Goal: Task Accomplishment & Management: Use online tool/utility

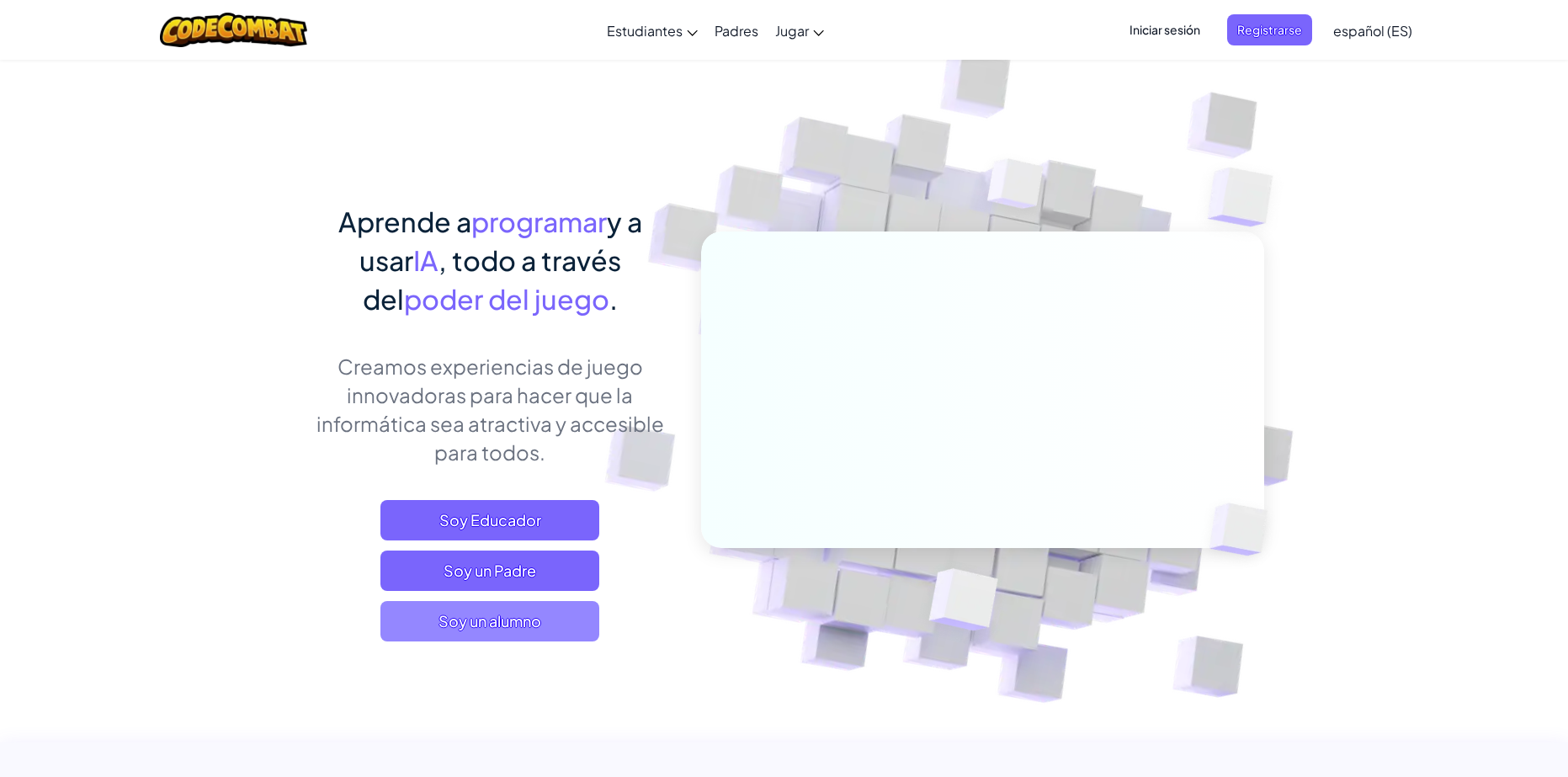
click at [499, 621] on span "Soy un alumno" at bounding box center [490, 622] width 219 height 40
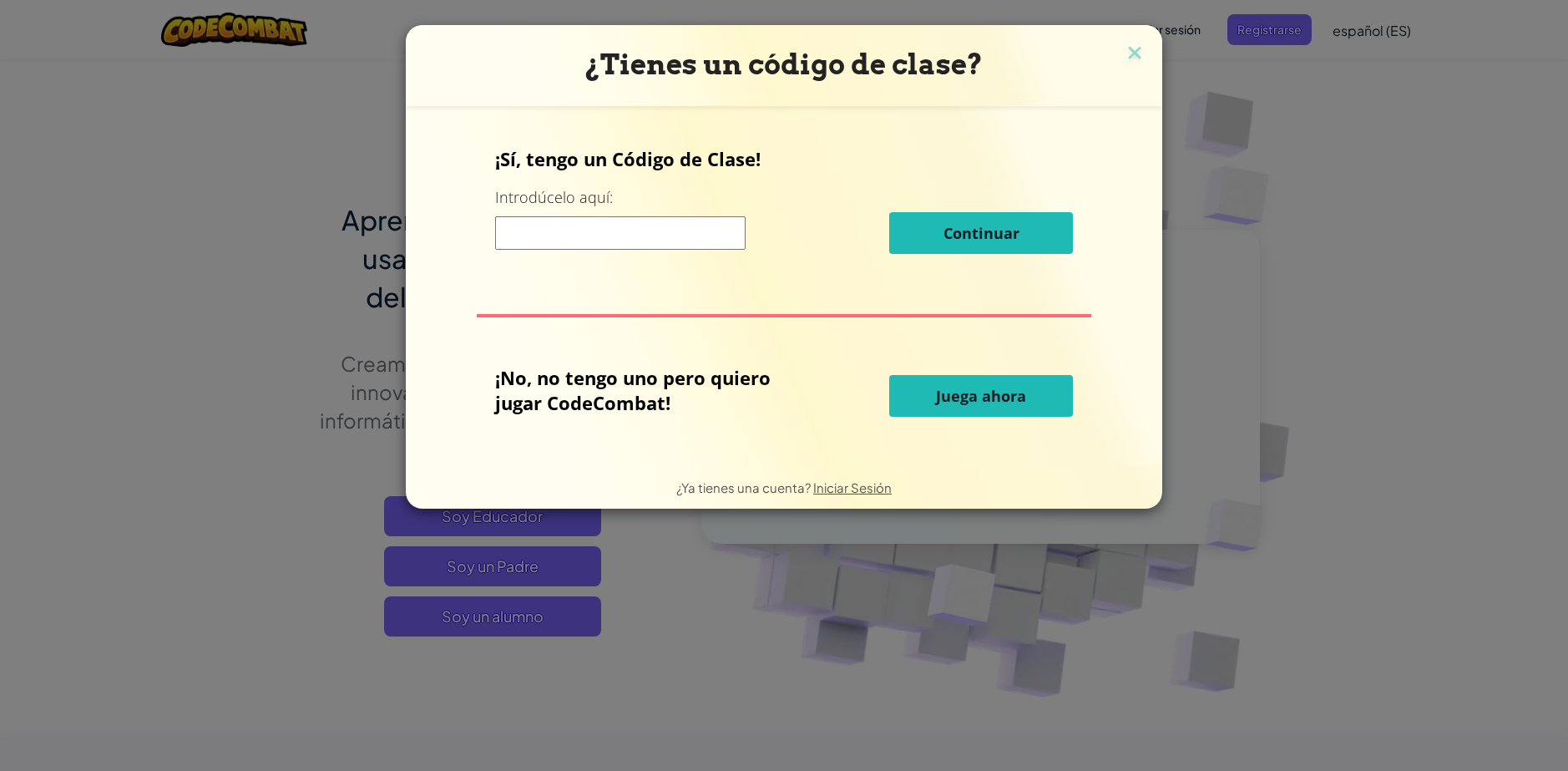
click at [630, 237] on input at bounding box center [620, 233] width 250 height 33
click at [924, 398] on button "Juega ahora" at bounding box center [981, 396] width 183 height 42
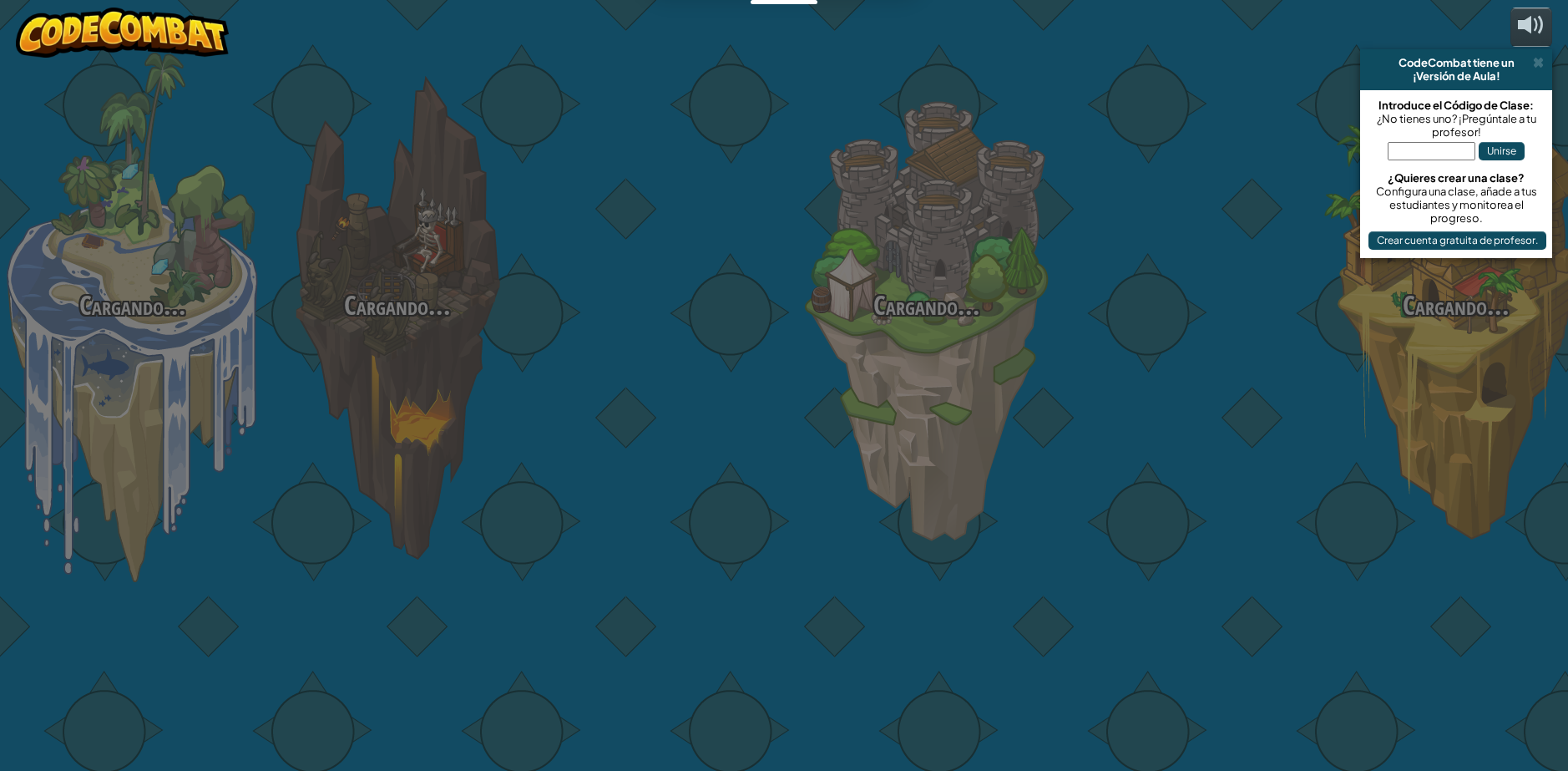
select select "es-ES"
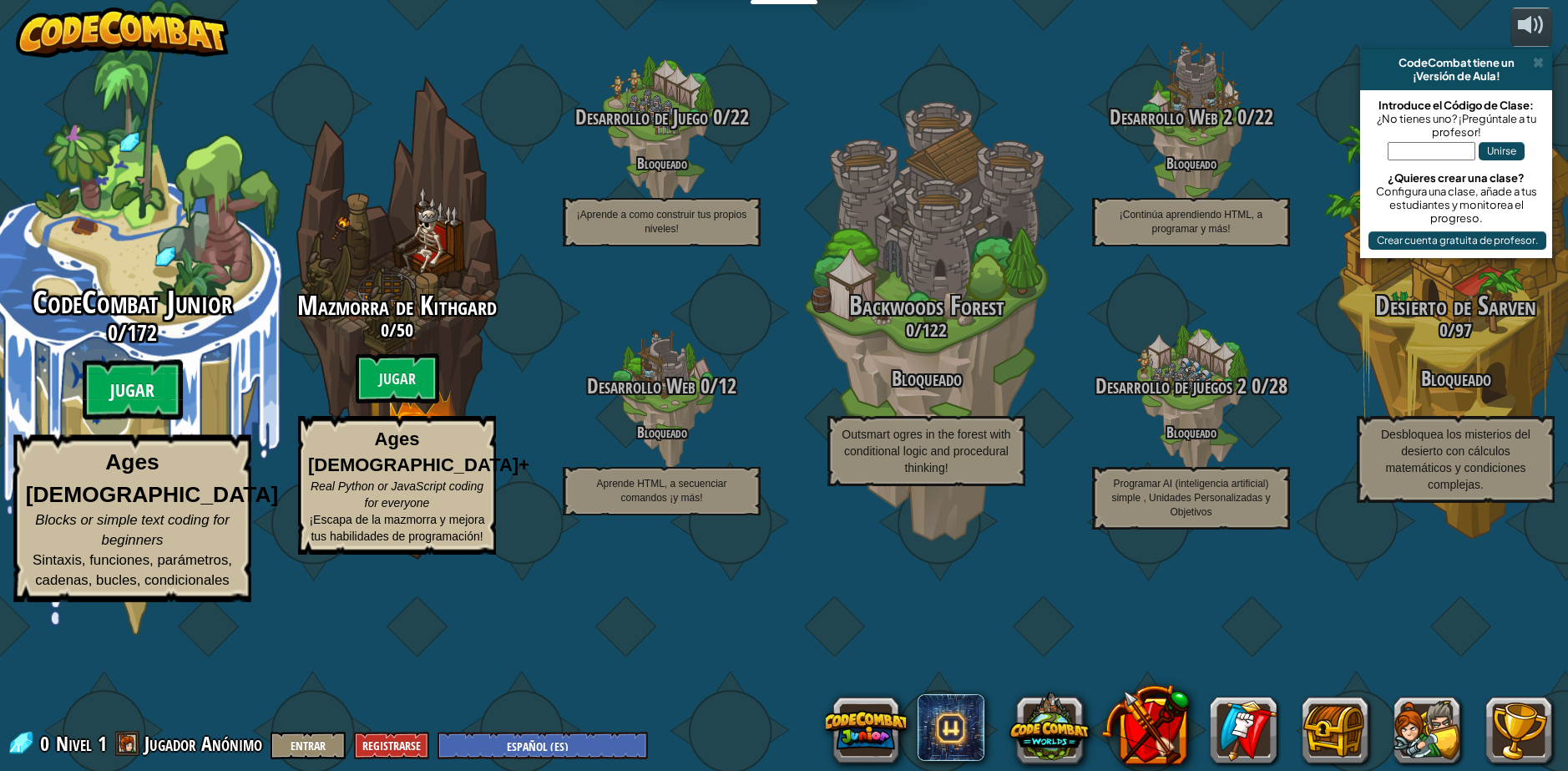
click at [137, 420] on btn "Jugar" at bounding box center [132, 390] width 100 height 60
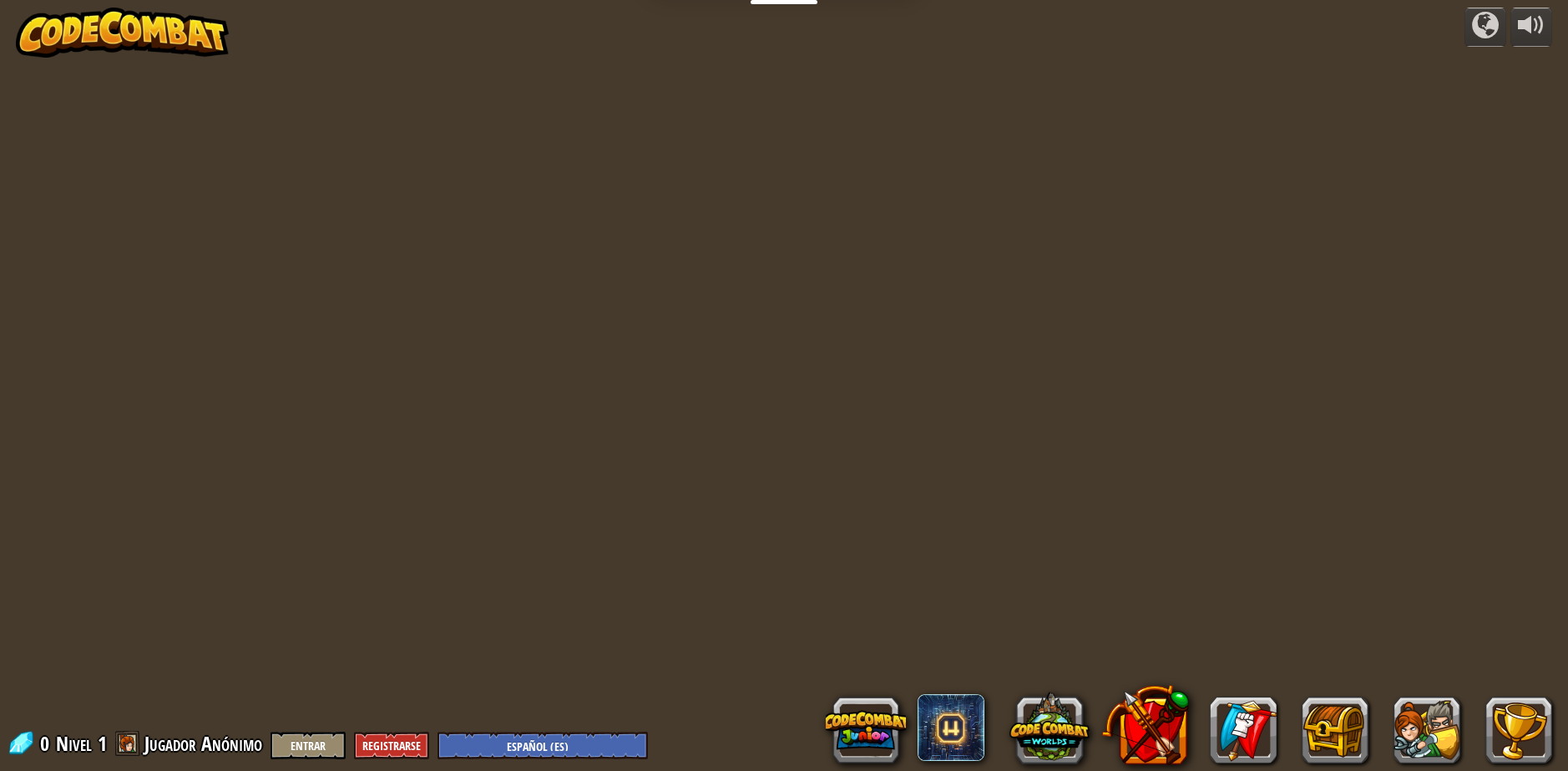
select select "es-ES"
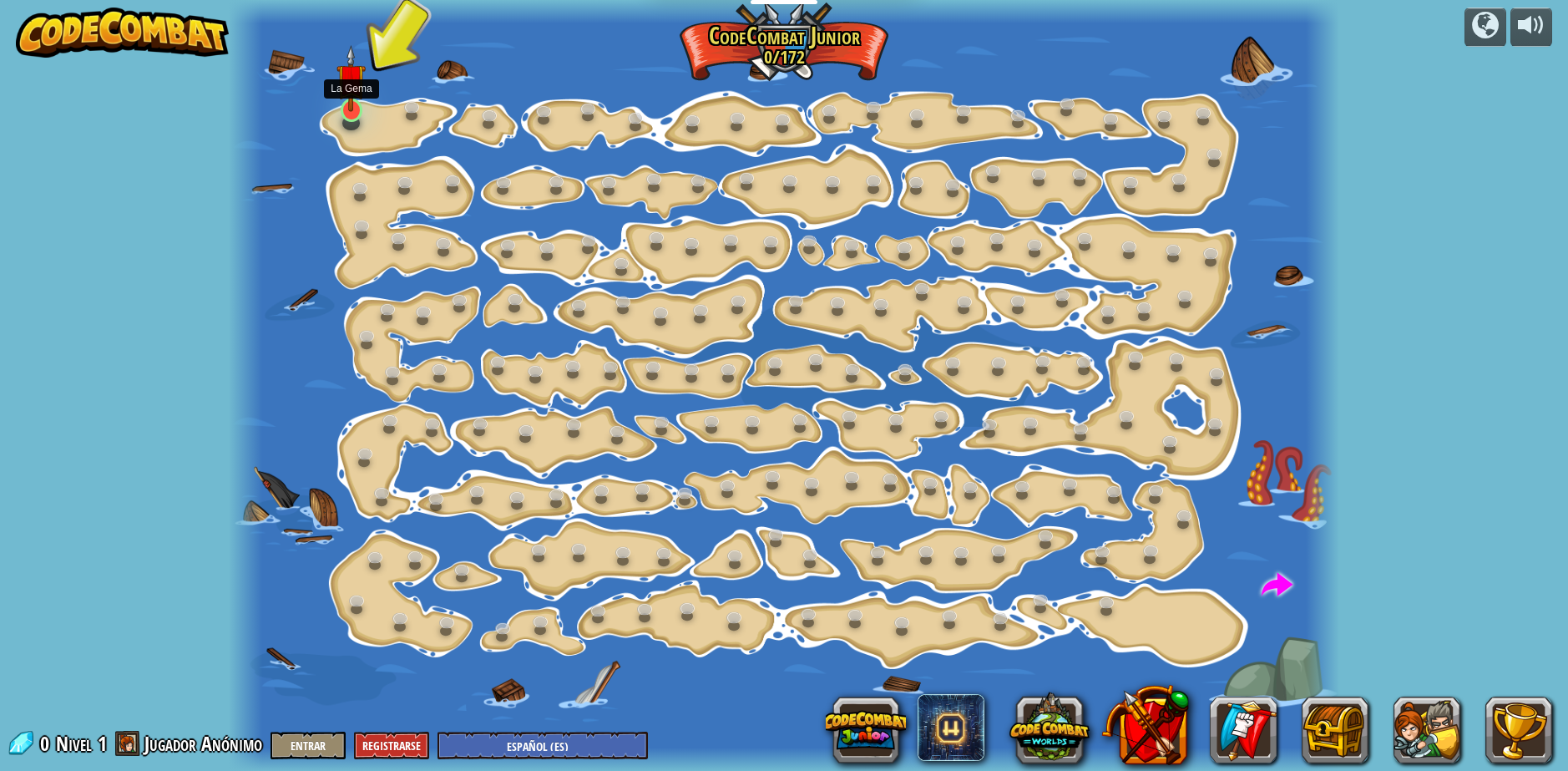
click at [355, 97] on img at bounding box center [351, 78] width 30 height 67
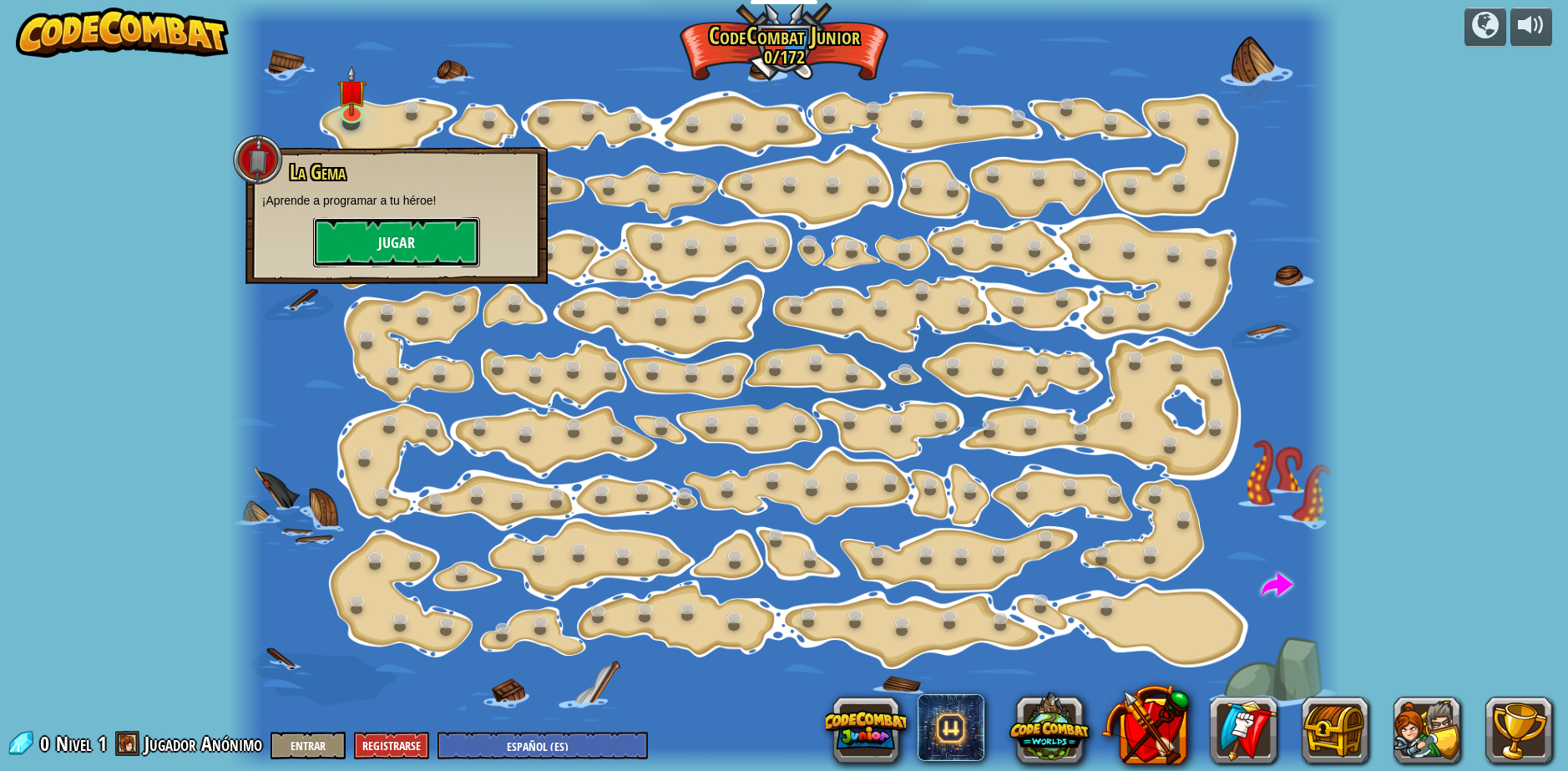
click at [404, 245] on button "Jugar" at bounding box center [397, 243] width 167 height 50
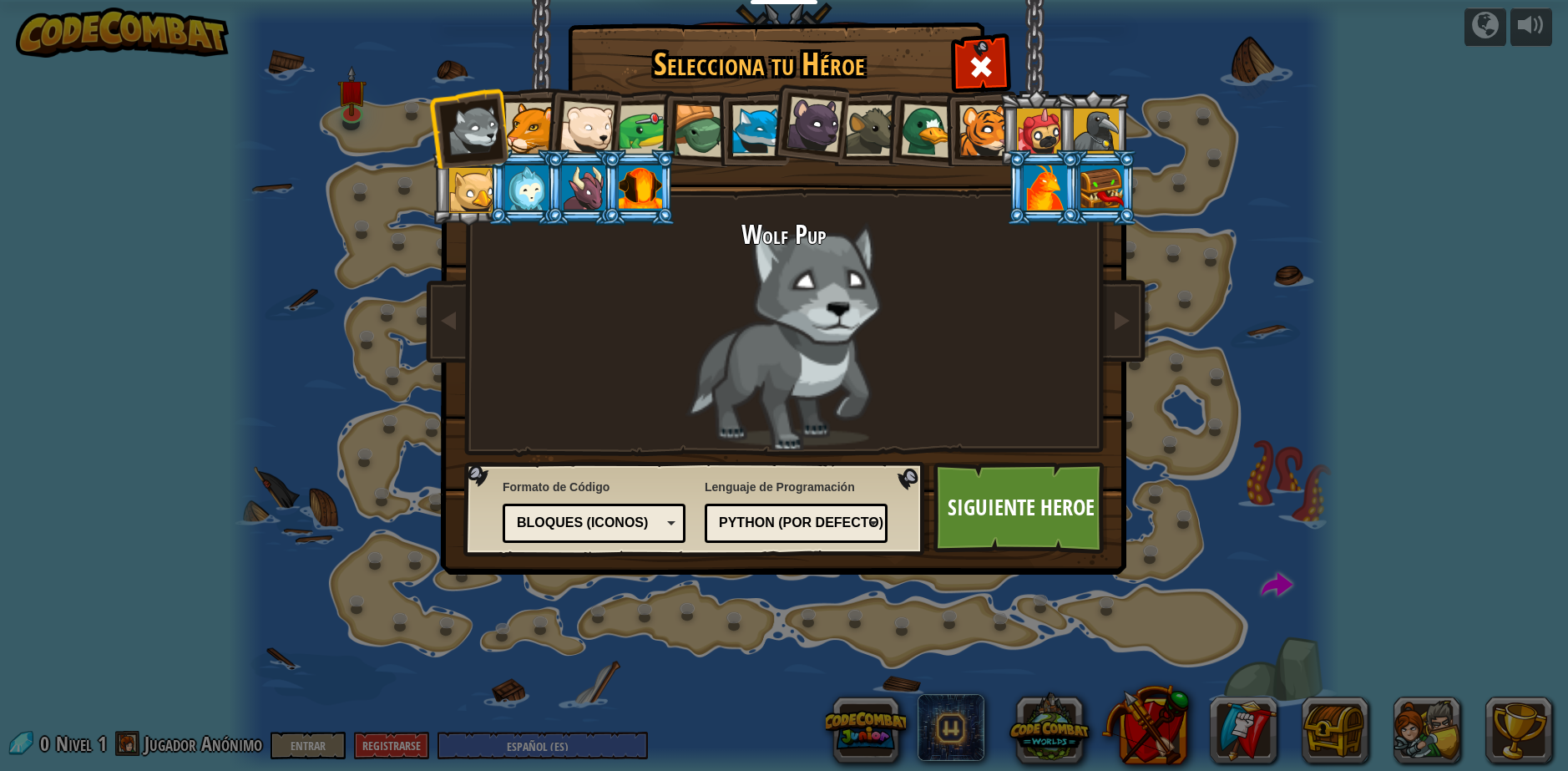
click at [668, 520] on div "Bloques (iconos)" at bounding box center [594, 524] width 161 height 26
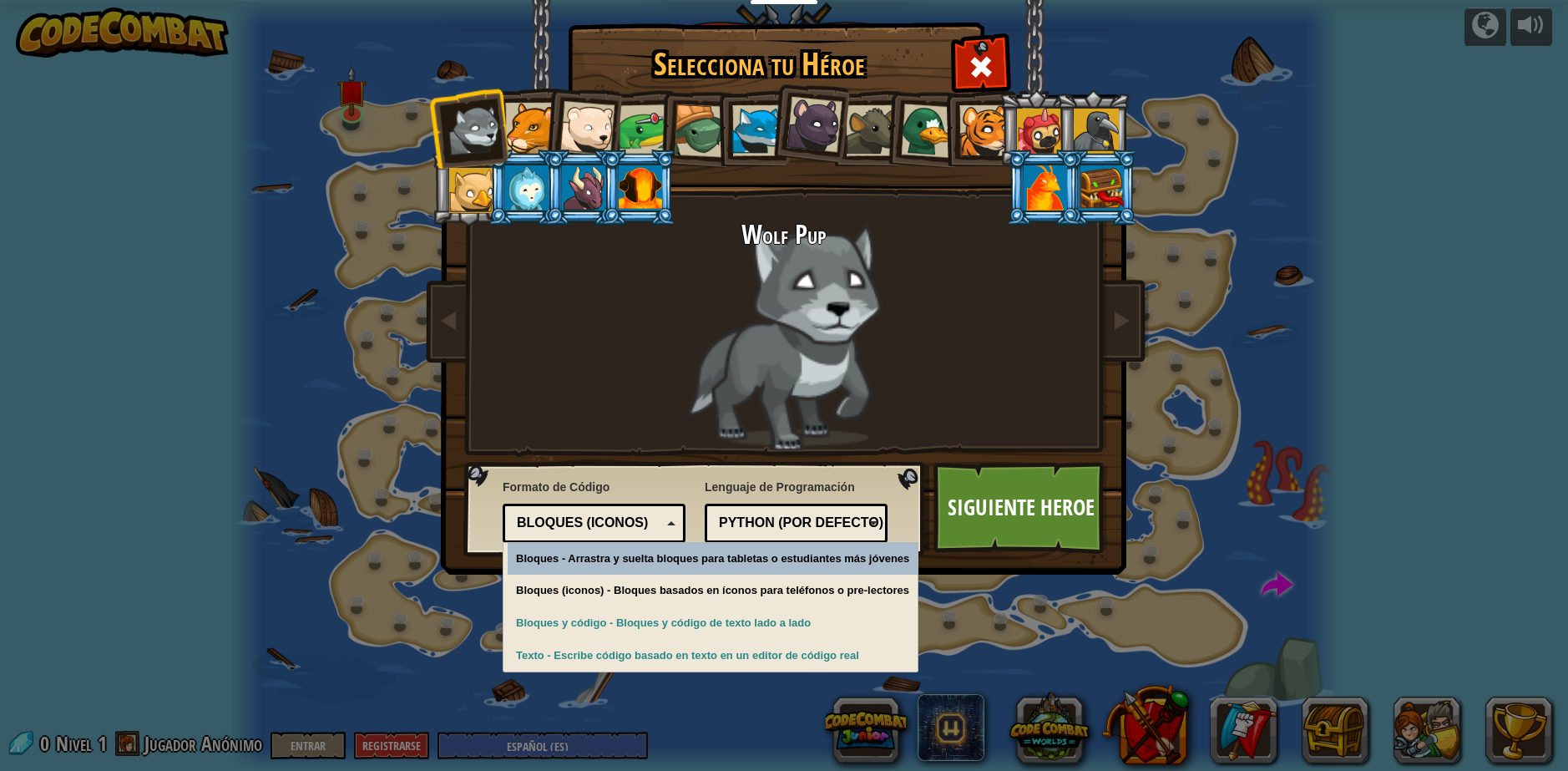
click at [663, 519] on div "Bloques (iconos)" at bounding box center [594, 524] width 161 height 26
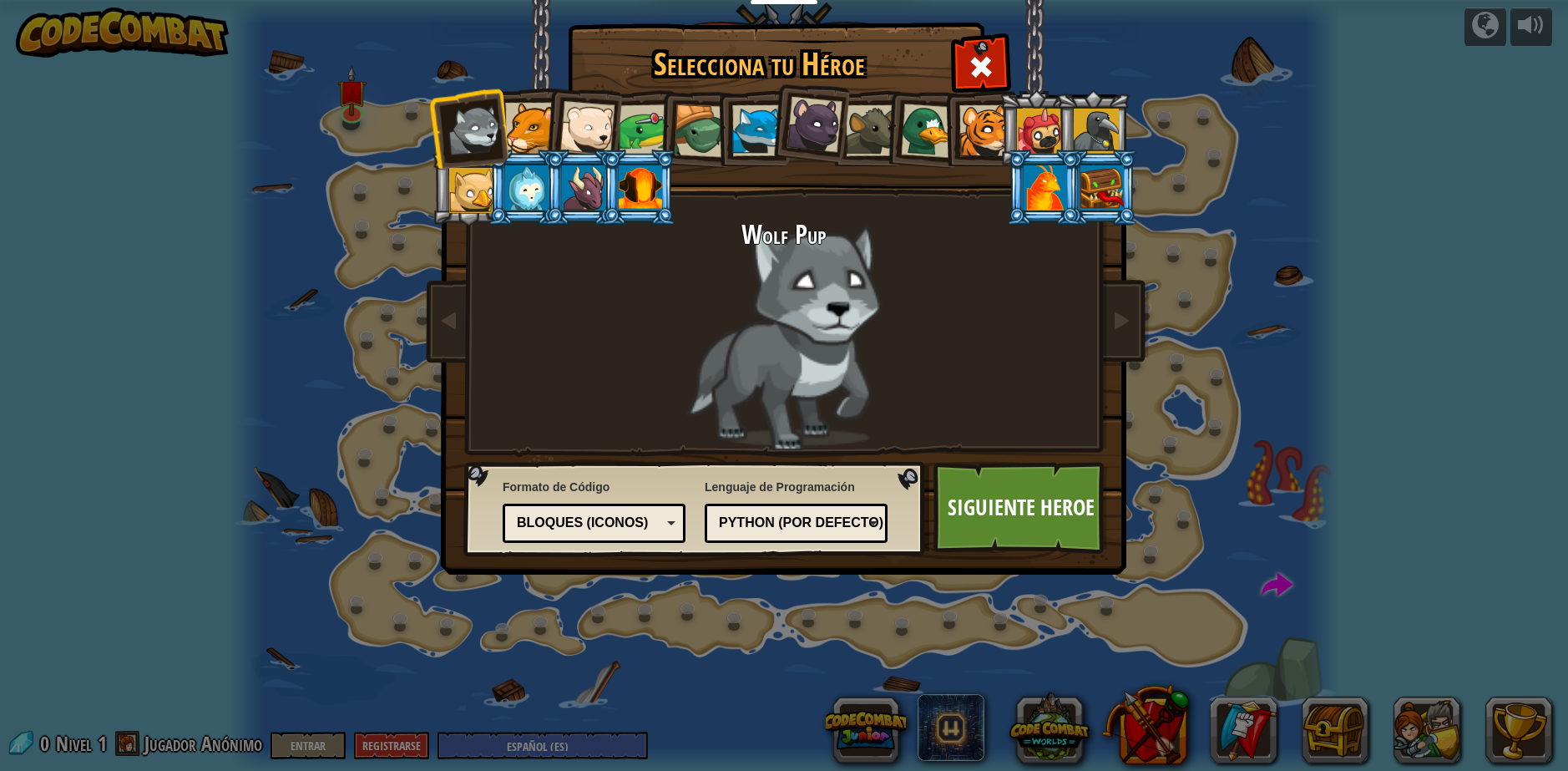
click at [763, 516] on div "Python (Por defecto)" at bounding box center [791, 524] width 144 height 19
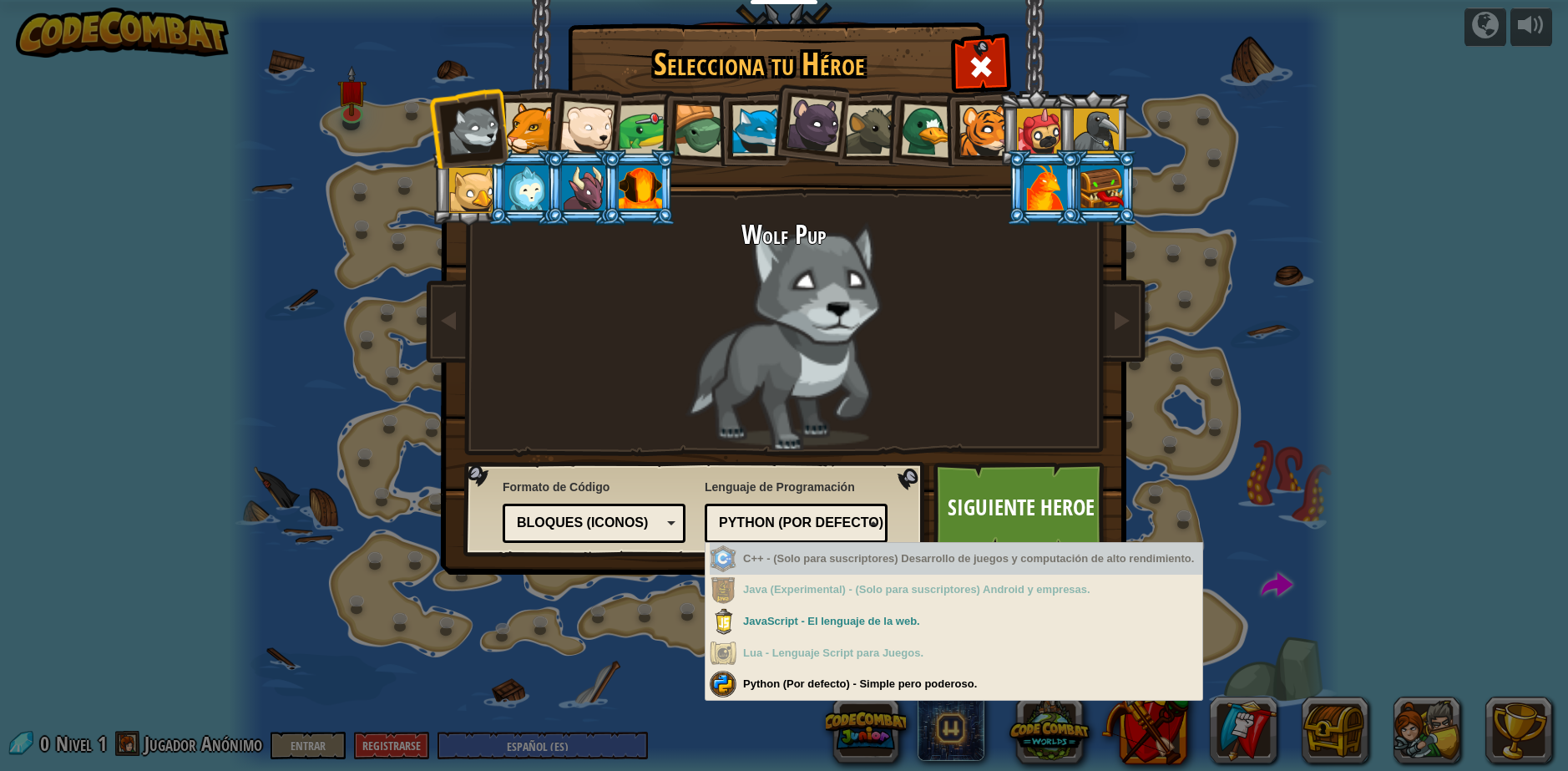
click at [817, 521] on div "Python (Por defecto)" at bounding box center [791, 524] width 144 height 19
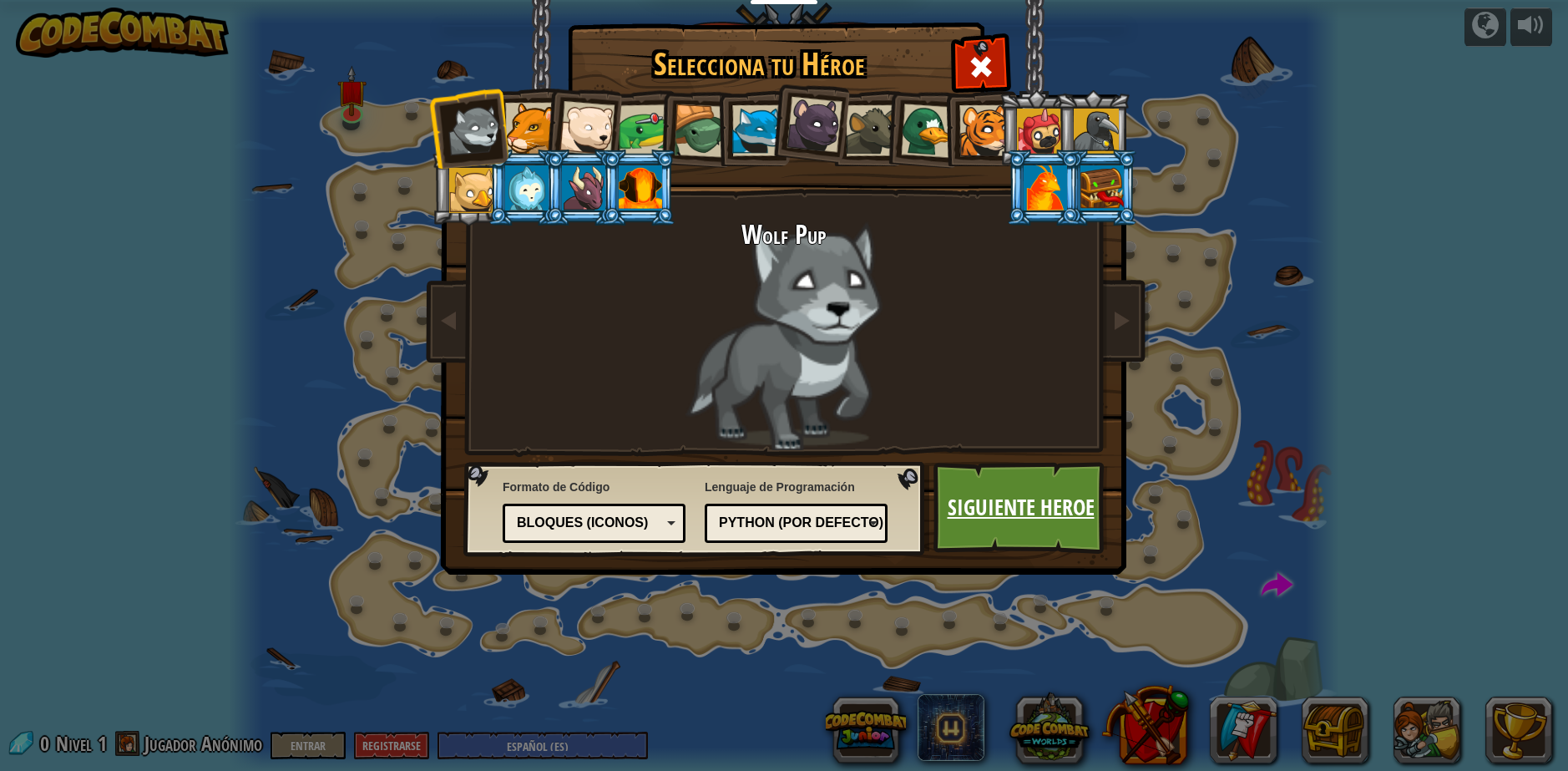
click at [1018, 512] on link "Siguiente Heroe" at bounding box center [1020, 508] width 175 height 92
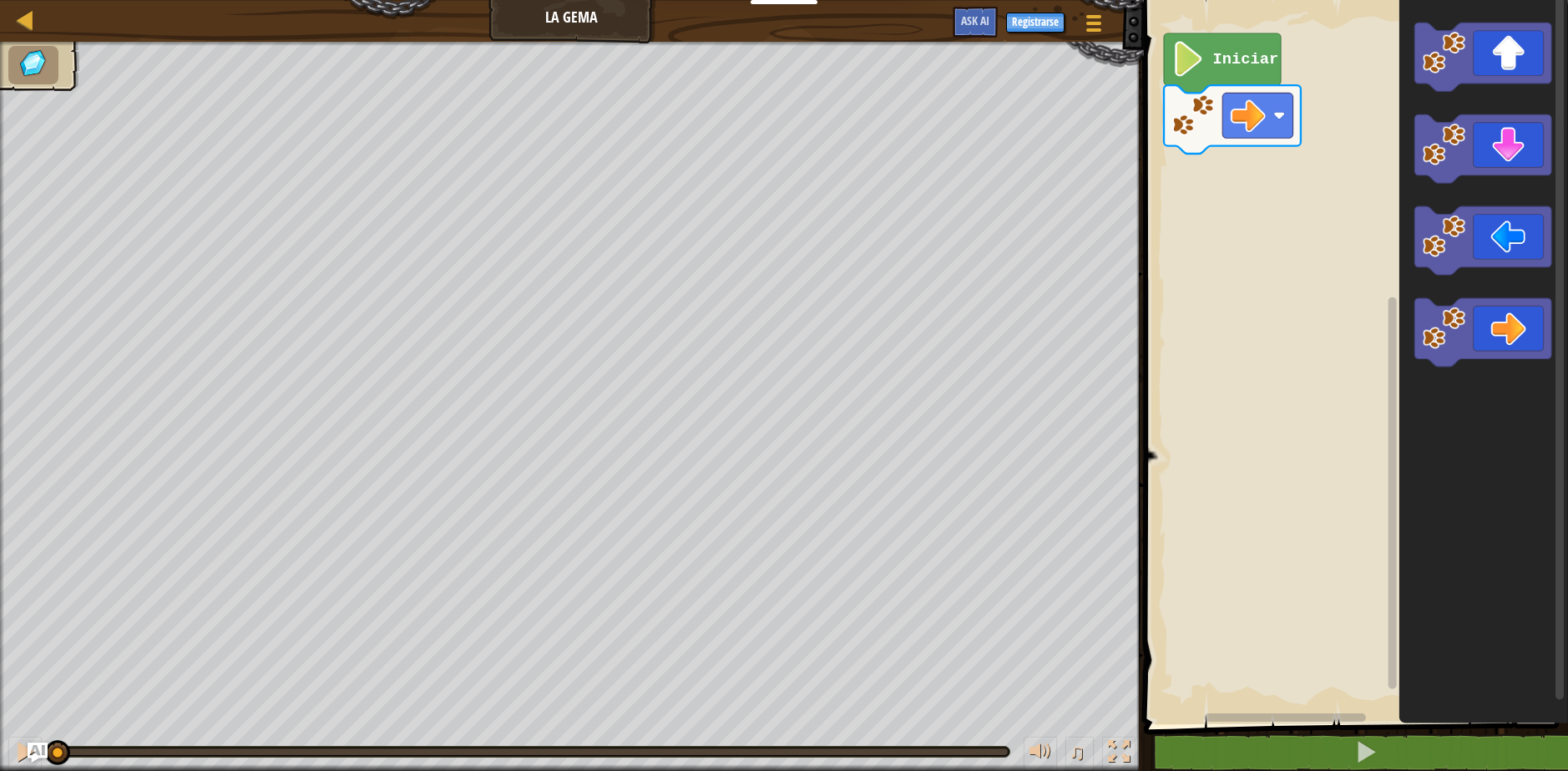
click at [1194, 70] on image "Espacio de trabajo de Blockly" at bounding box center [1188, 58] width 33 height 35
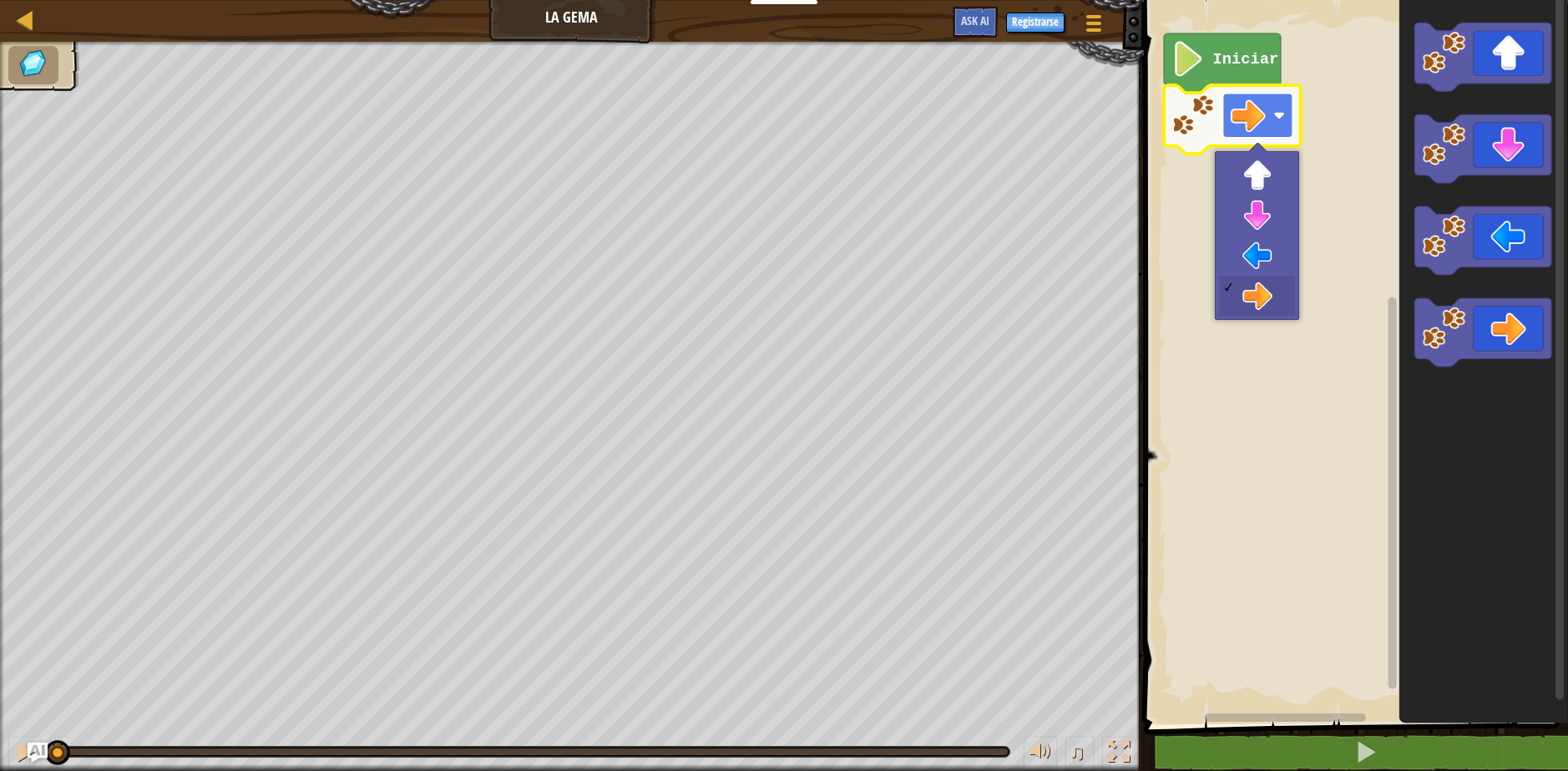
click at [1278, 120] on image "Espacio de trabajo de Blockly" at bounding box center [1278, 115] width 11 height 11
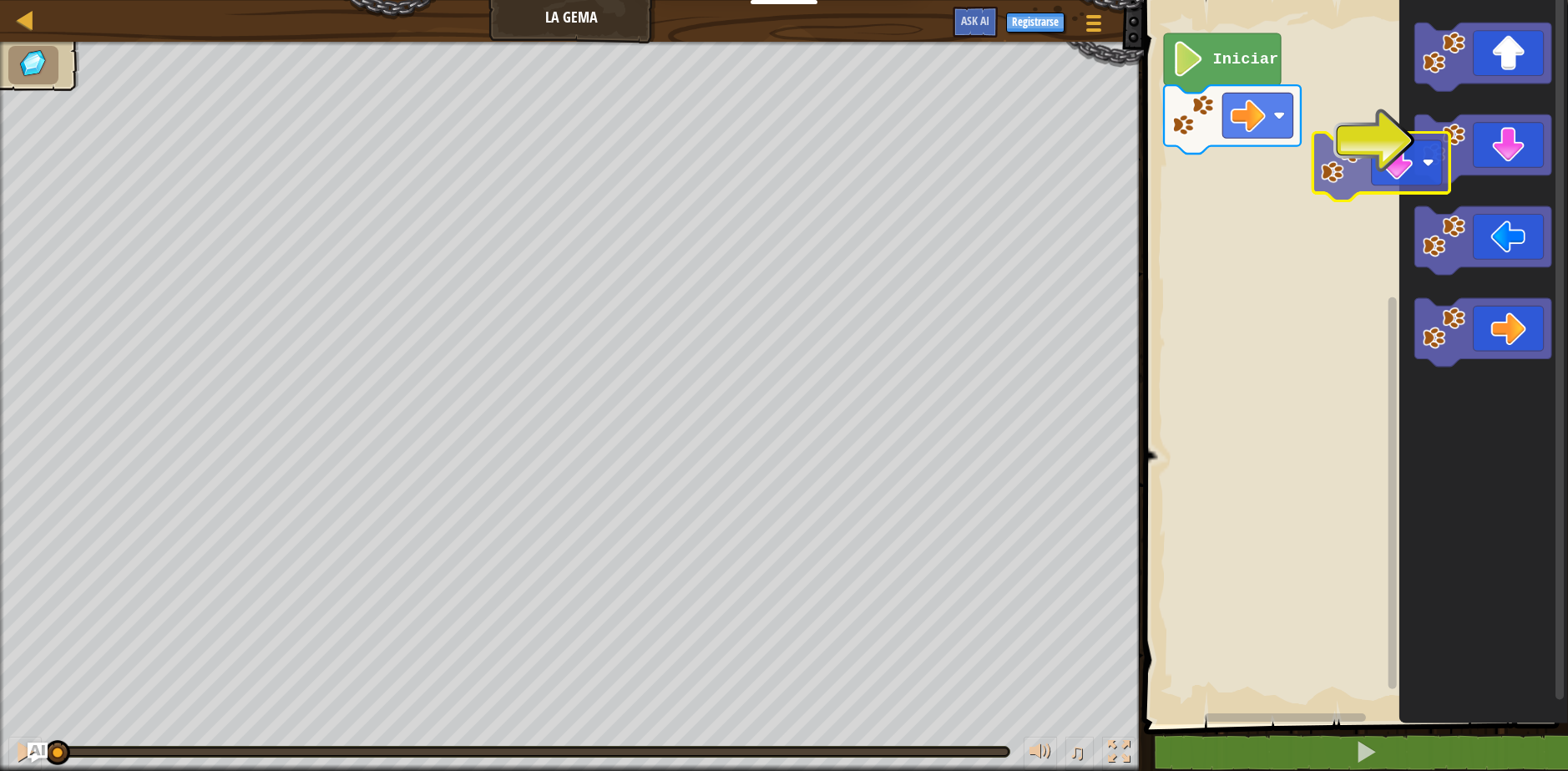
click at [1380, 175] on div "Iniciar" at bounding box center [1354, 358] width 430 height 733
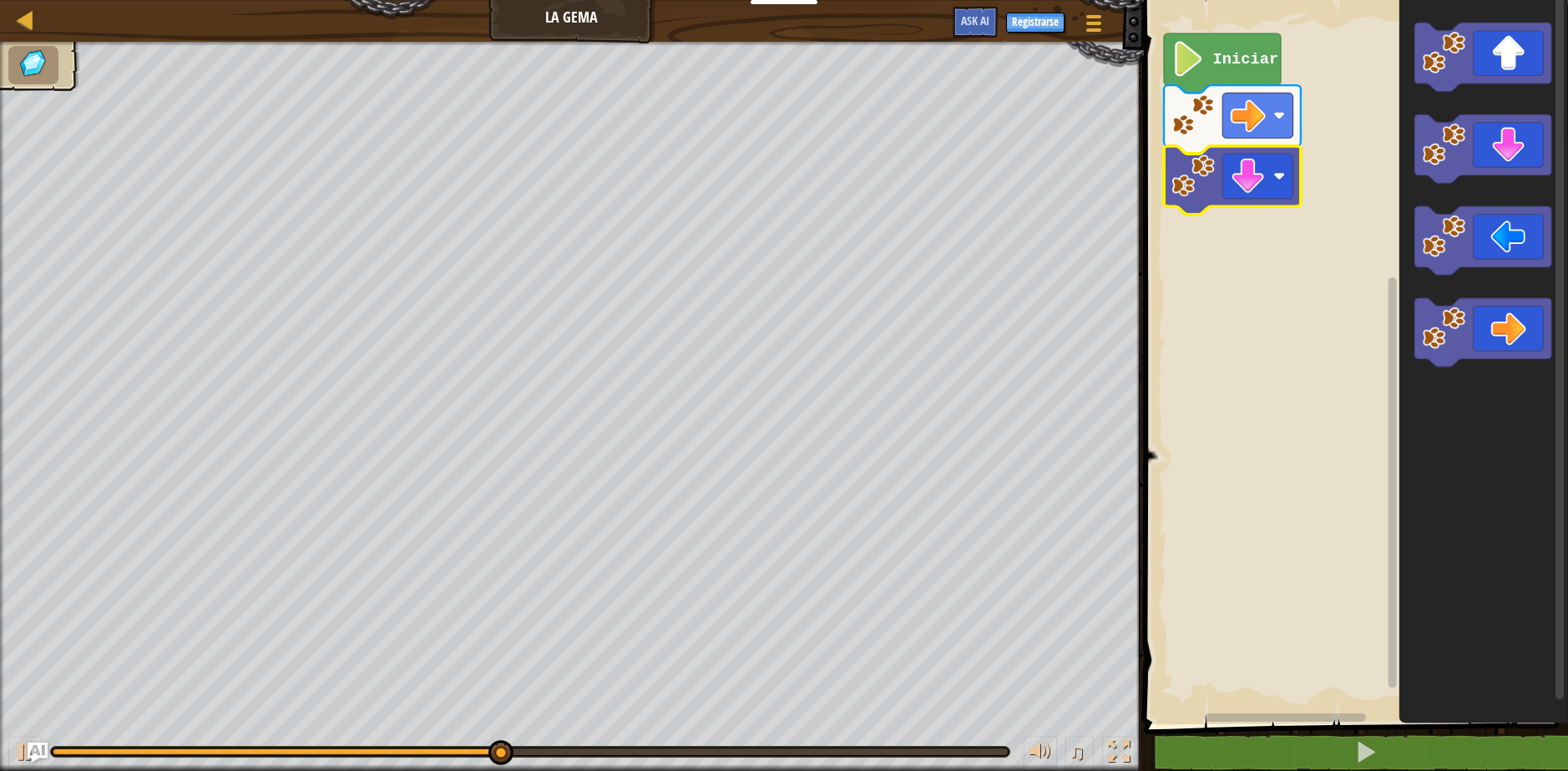
click at [1245, 187] on image "Espacio de trabajo de Blockly" at bounding box center [1247, 176] width 35 height 35
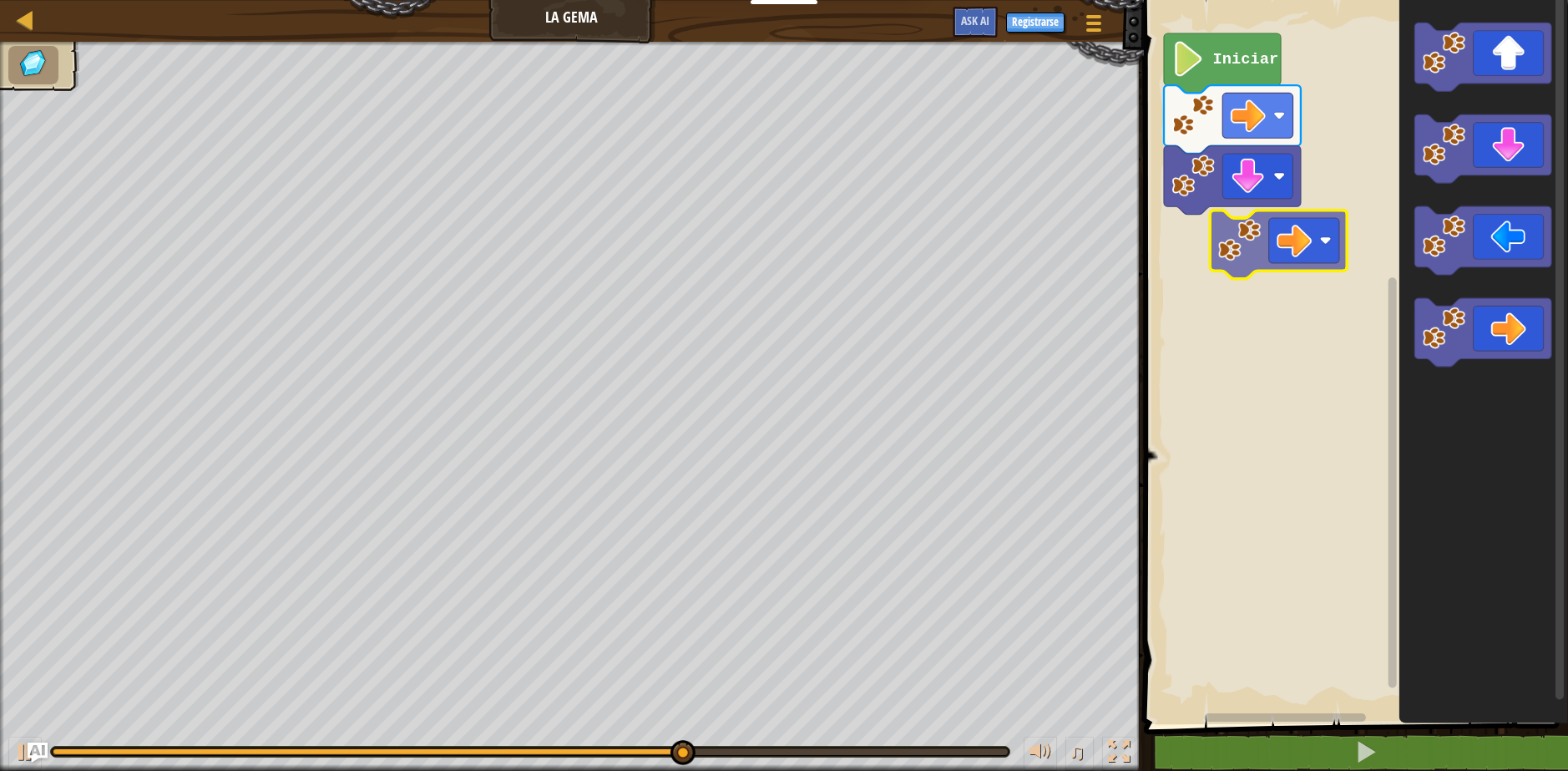
click at [1284, 251] on div "Iniciar" at bounding box center [1354, 358] width 430 height 733
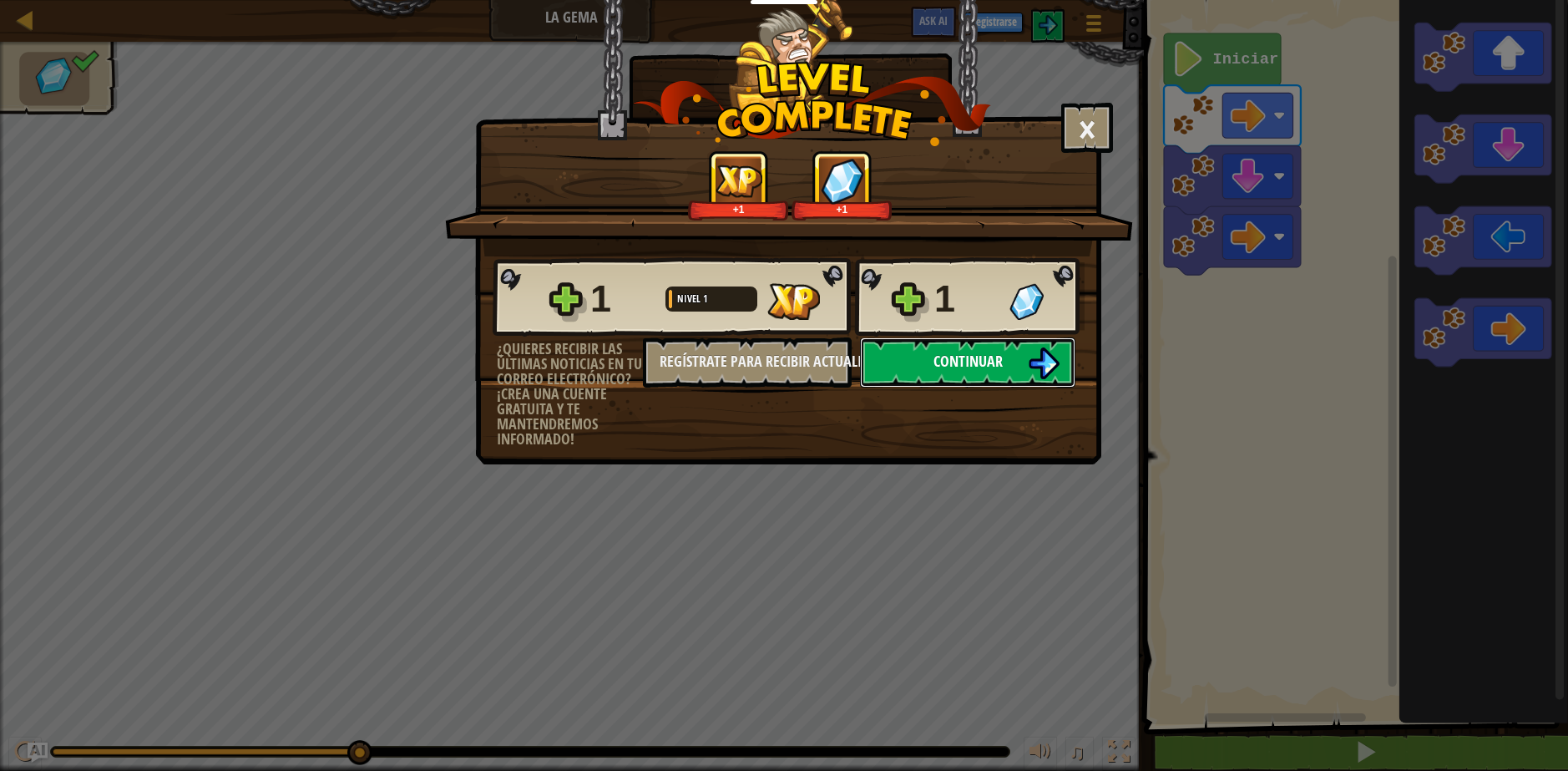
click at [931, 359] on button "Continuar" at bounding box center [968, 363] width 216 height 50
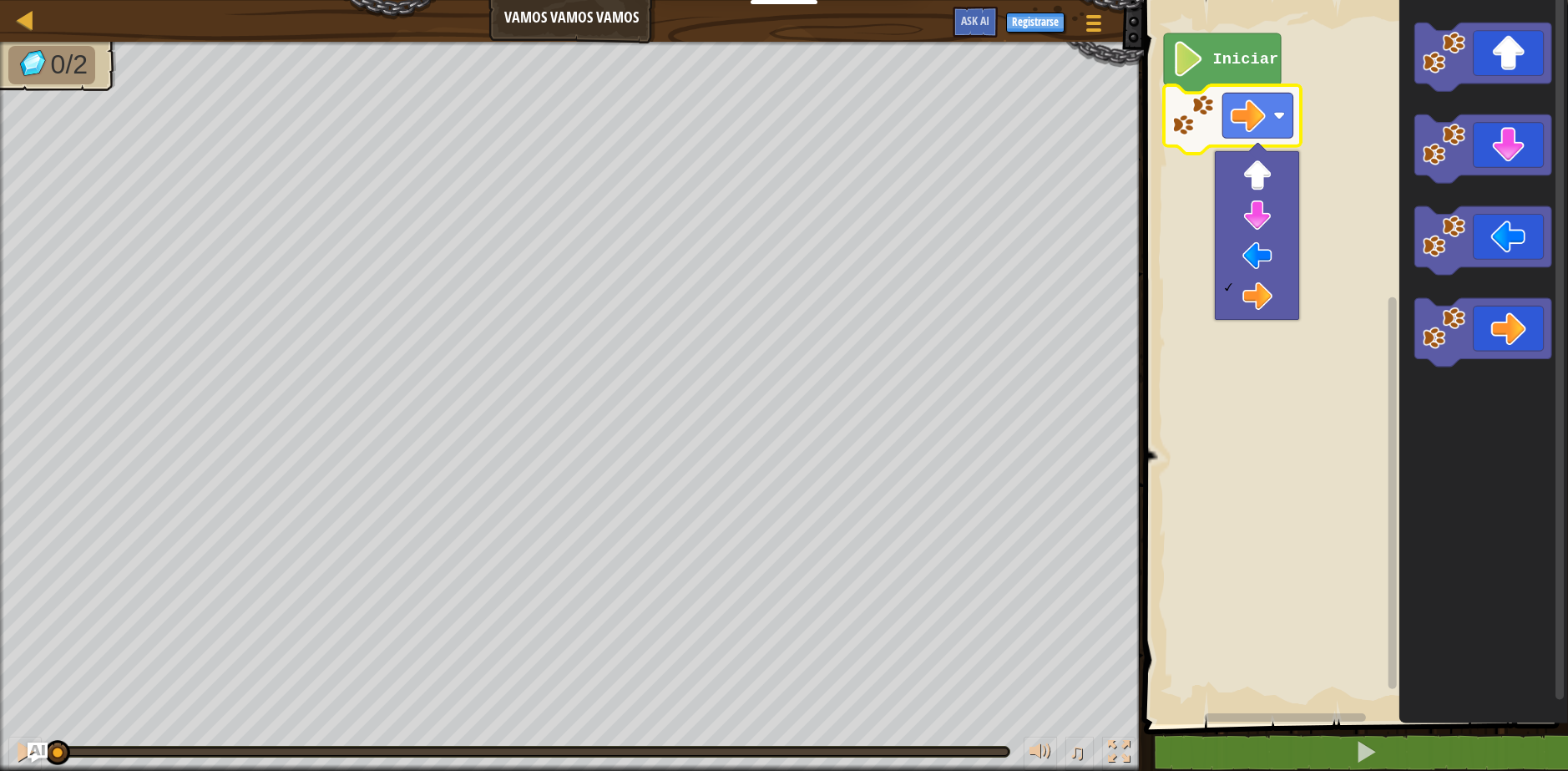
click at [1324, 245] on rect "Espacio de trabajo de Blockly" at bounding box center [1354, 358] width 430 height 733
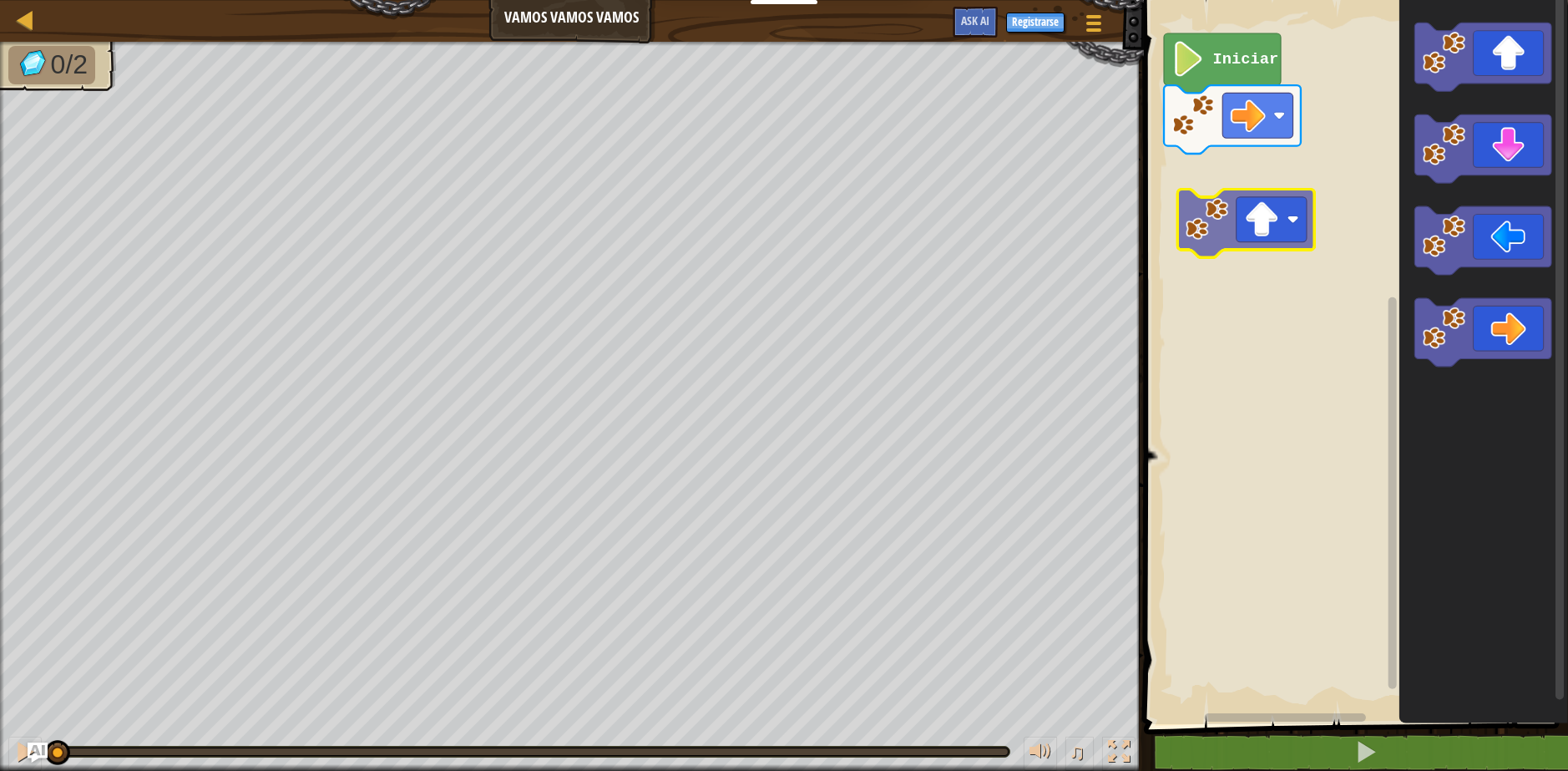
click at [1231, 235] on div "Iniciar" at bounding box center [1354, 358] width 430 height 733
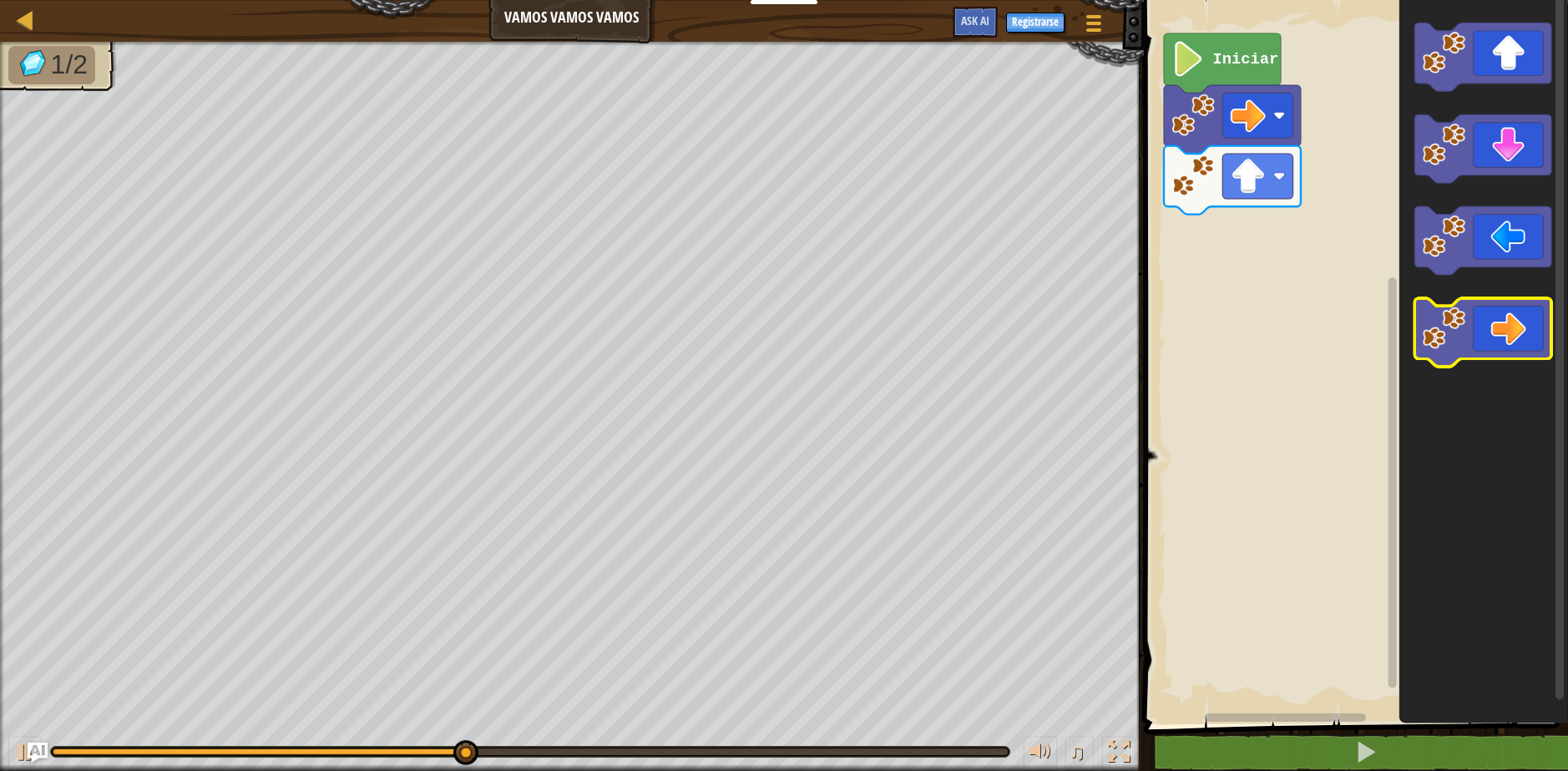
click at [1491, 344] on icon "Espacio de trabajo de Blockly" at bounding box center [1483, 333] width 137 height 69
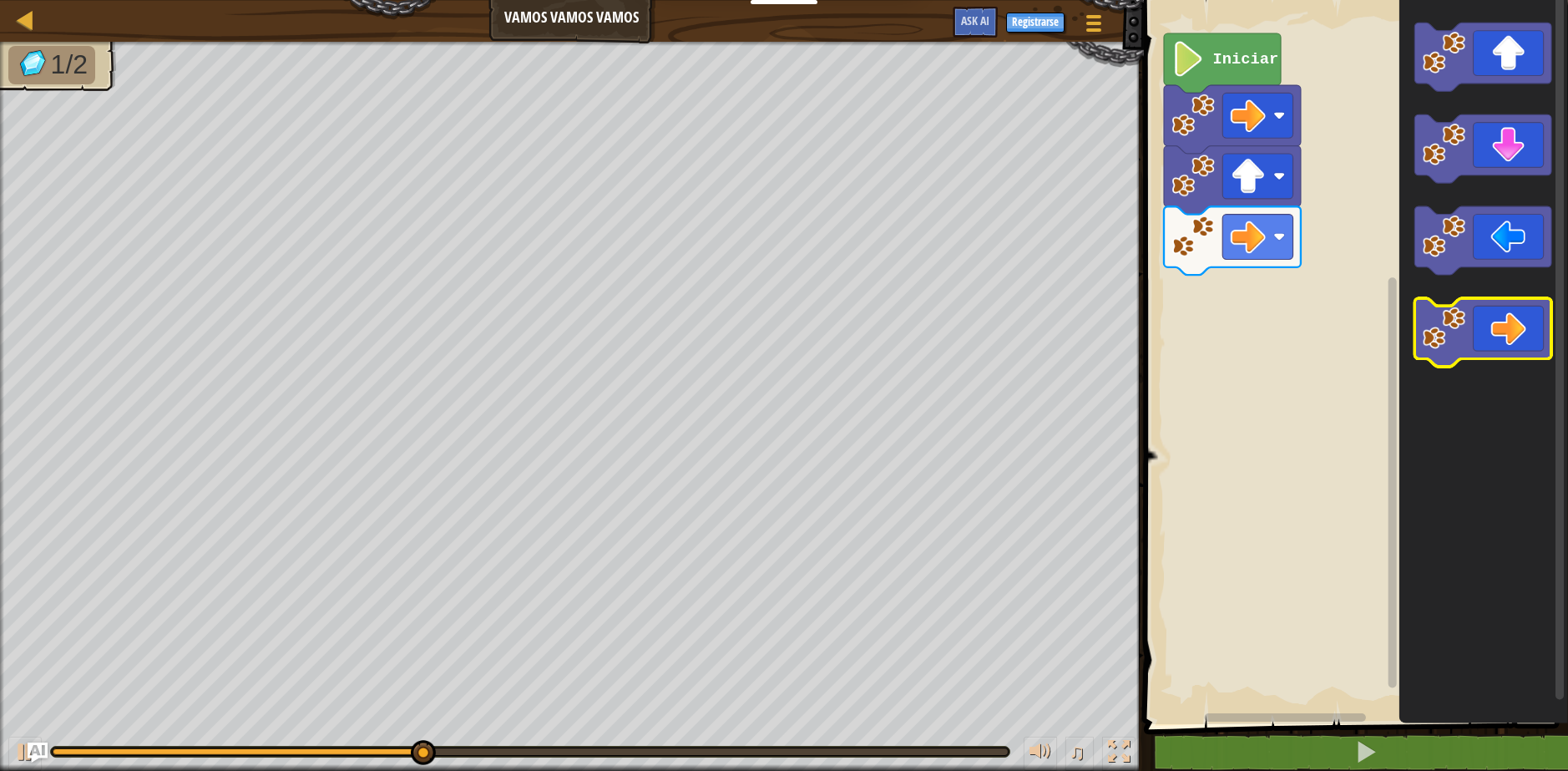
click at [1491, 344] on icon "Espacio de trabajo de Blockly" at bounding box center [1483, 333] width 137 height 69
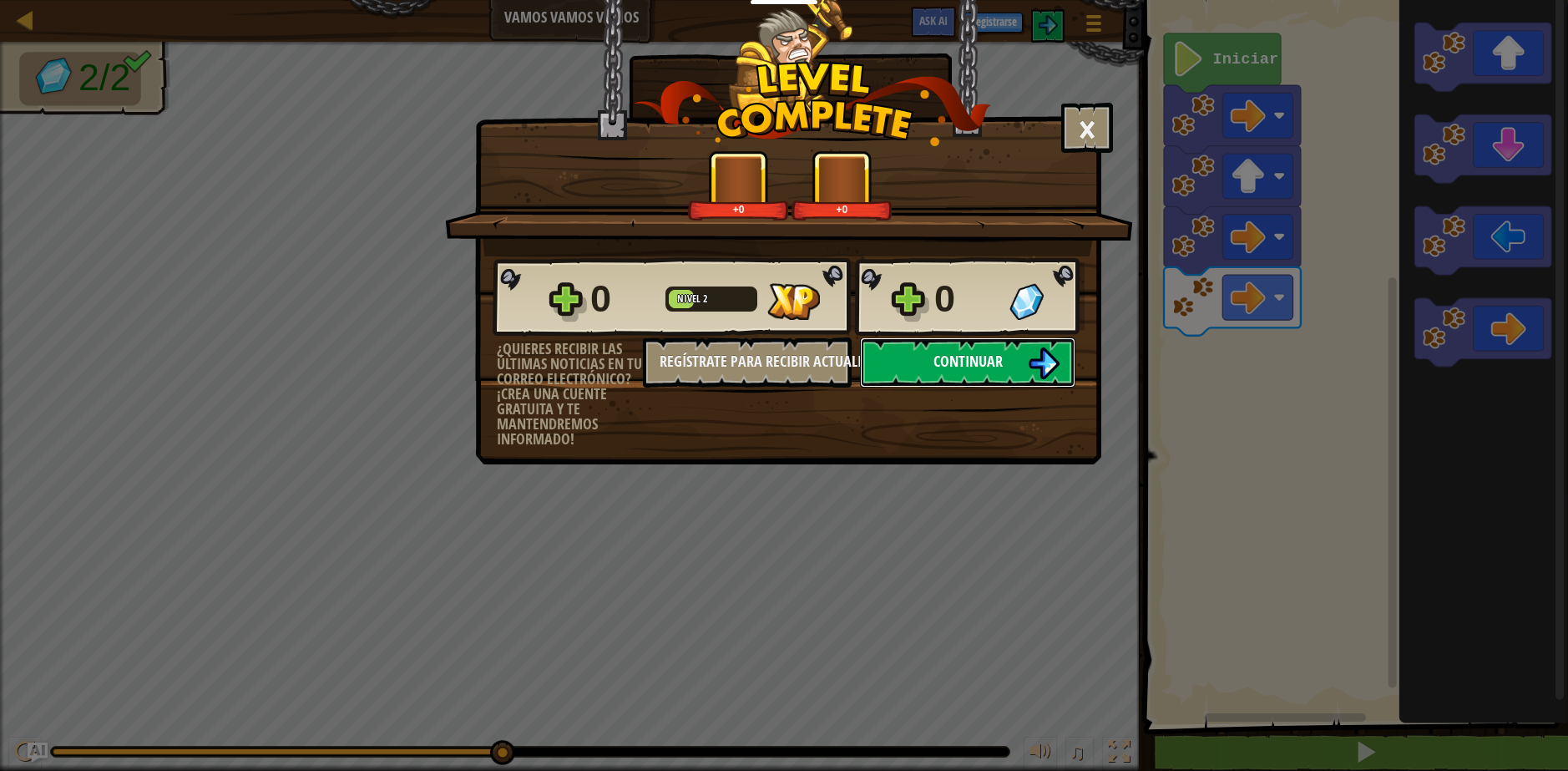
click at [939, 344] on button "Continuar" at bounding box center [968, 363] width 216 height 50
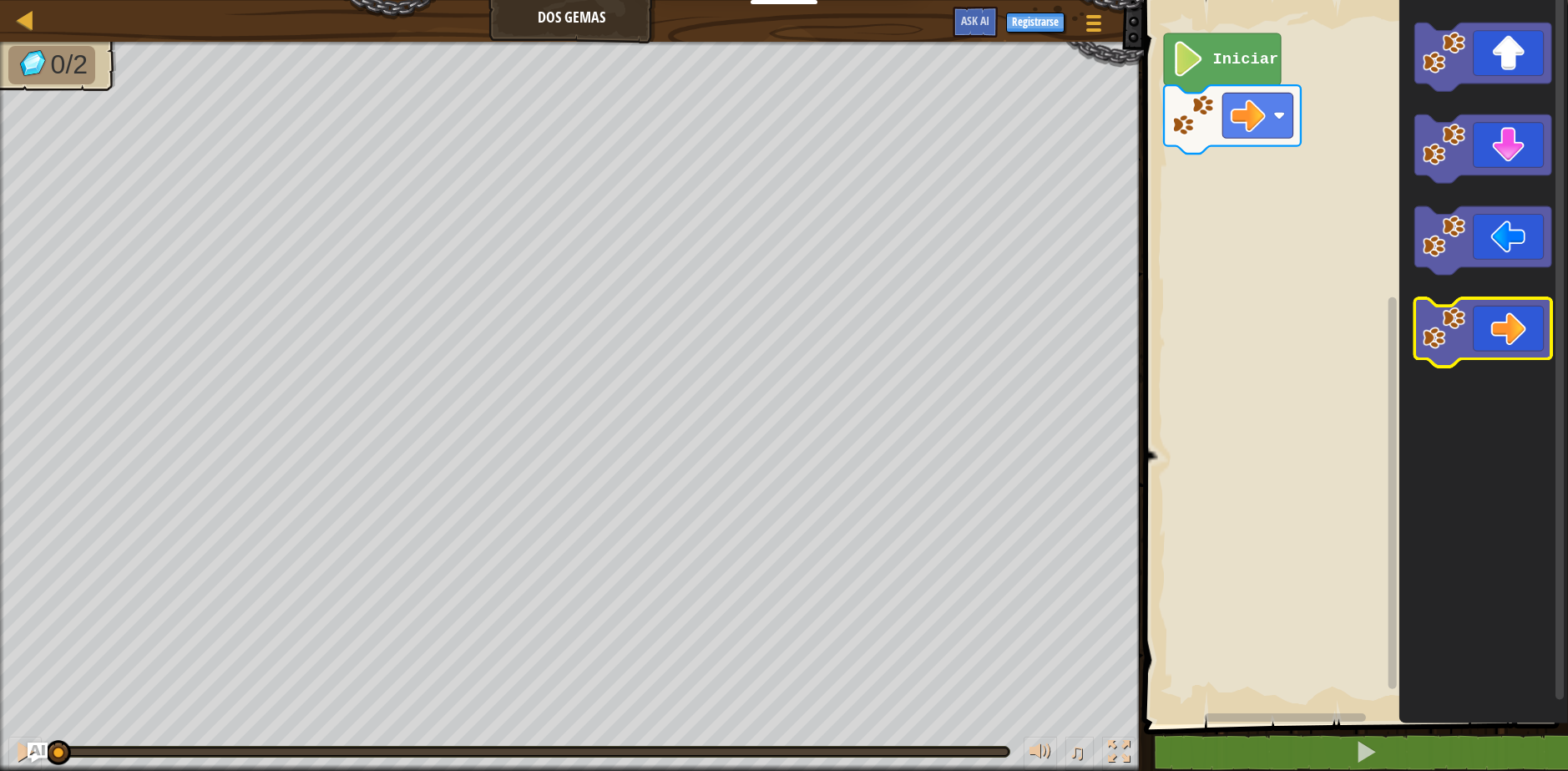
click at [1484, 339] on icon "Espacio de trabajo de Blockly" at bounding box center [1483, 333] width 137 height 69
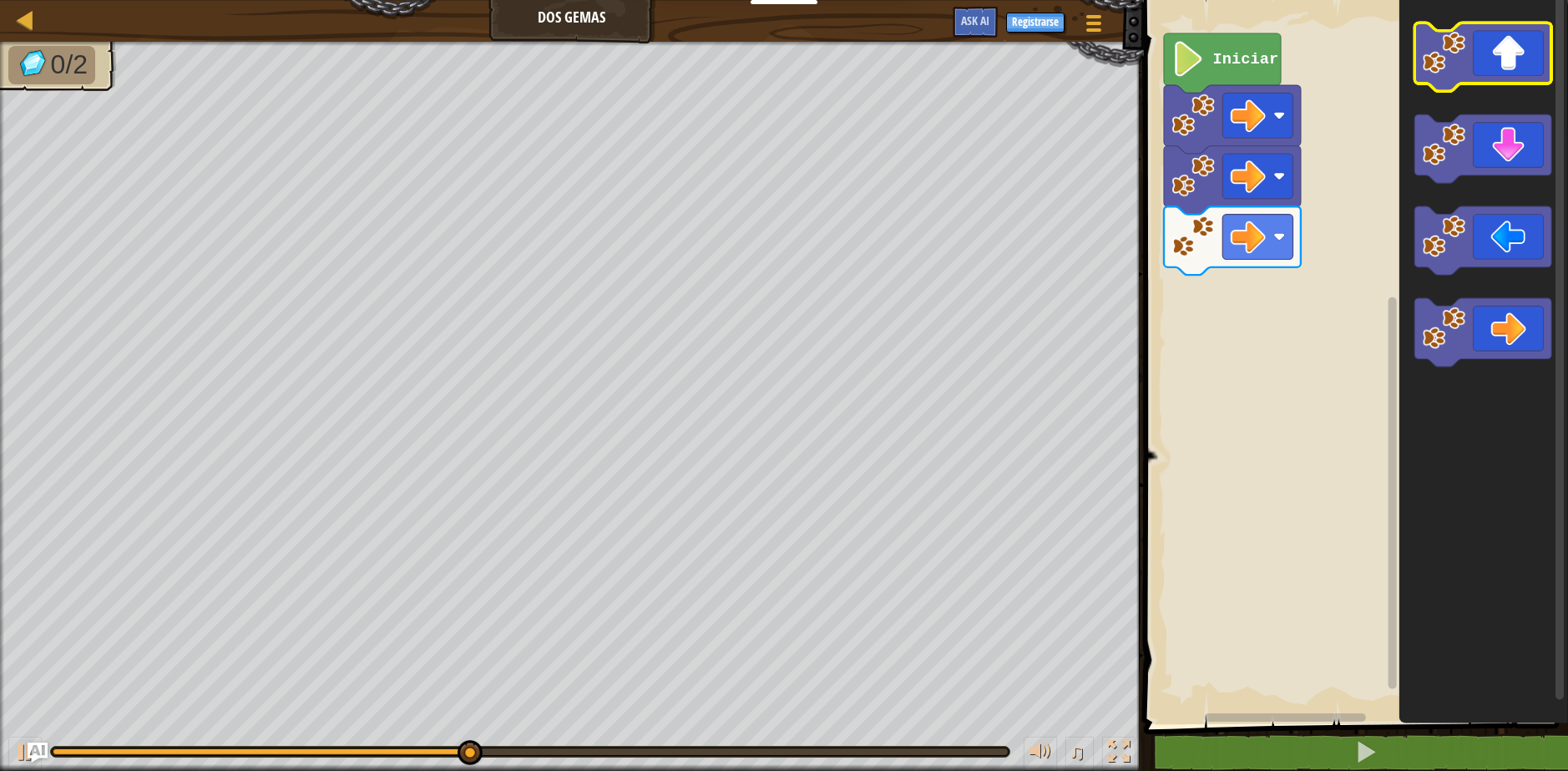
click at [1510, 58] on icon "Espacio de trabajo de Blockly" at bounding box center [1483, 57] width 137 height 69
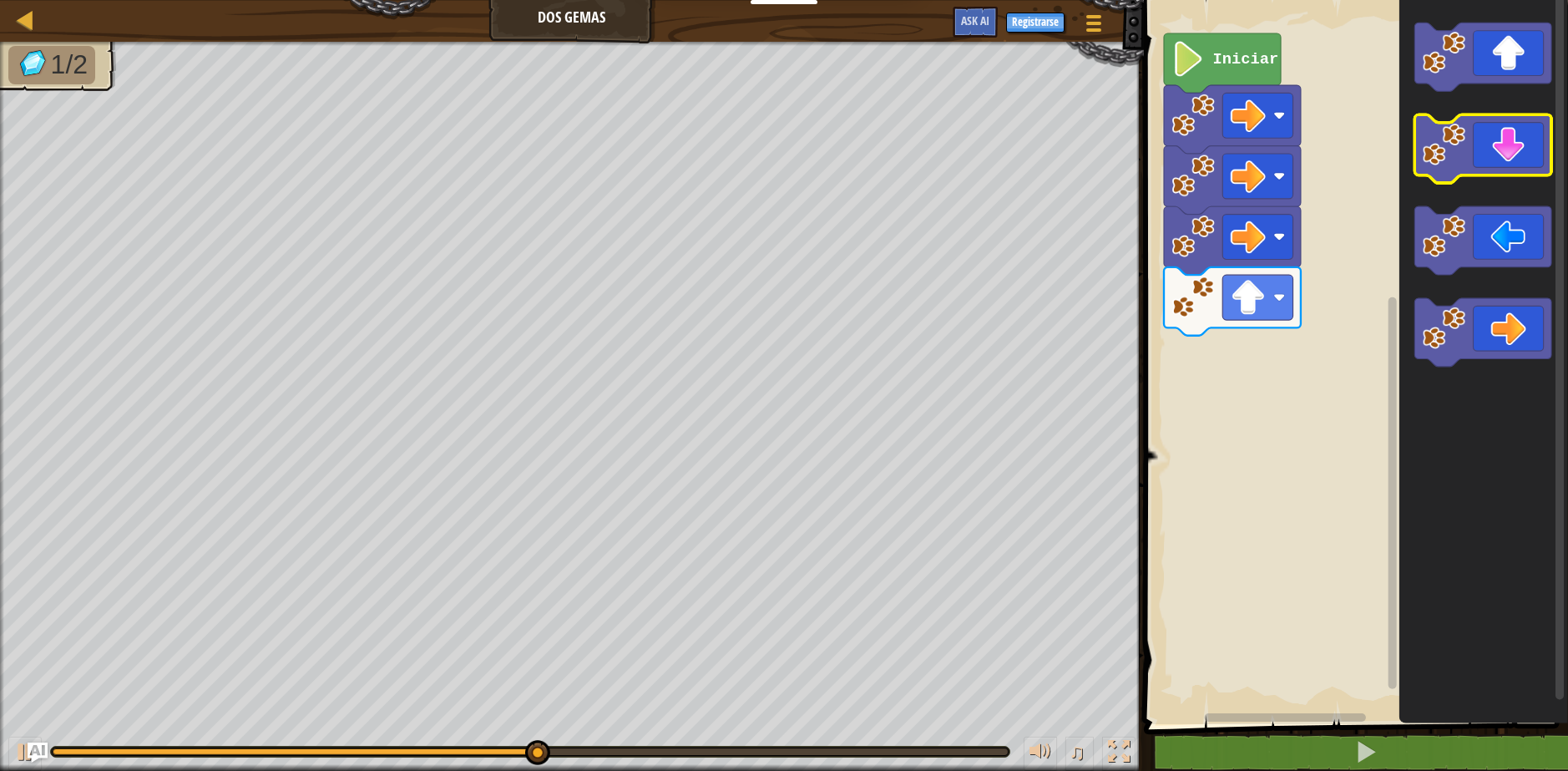
click at [1512, 152] on icon "Espacio de trabajo de Blockly" at bounding box center [1483, 150] width 137 height 69
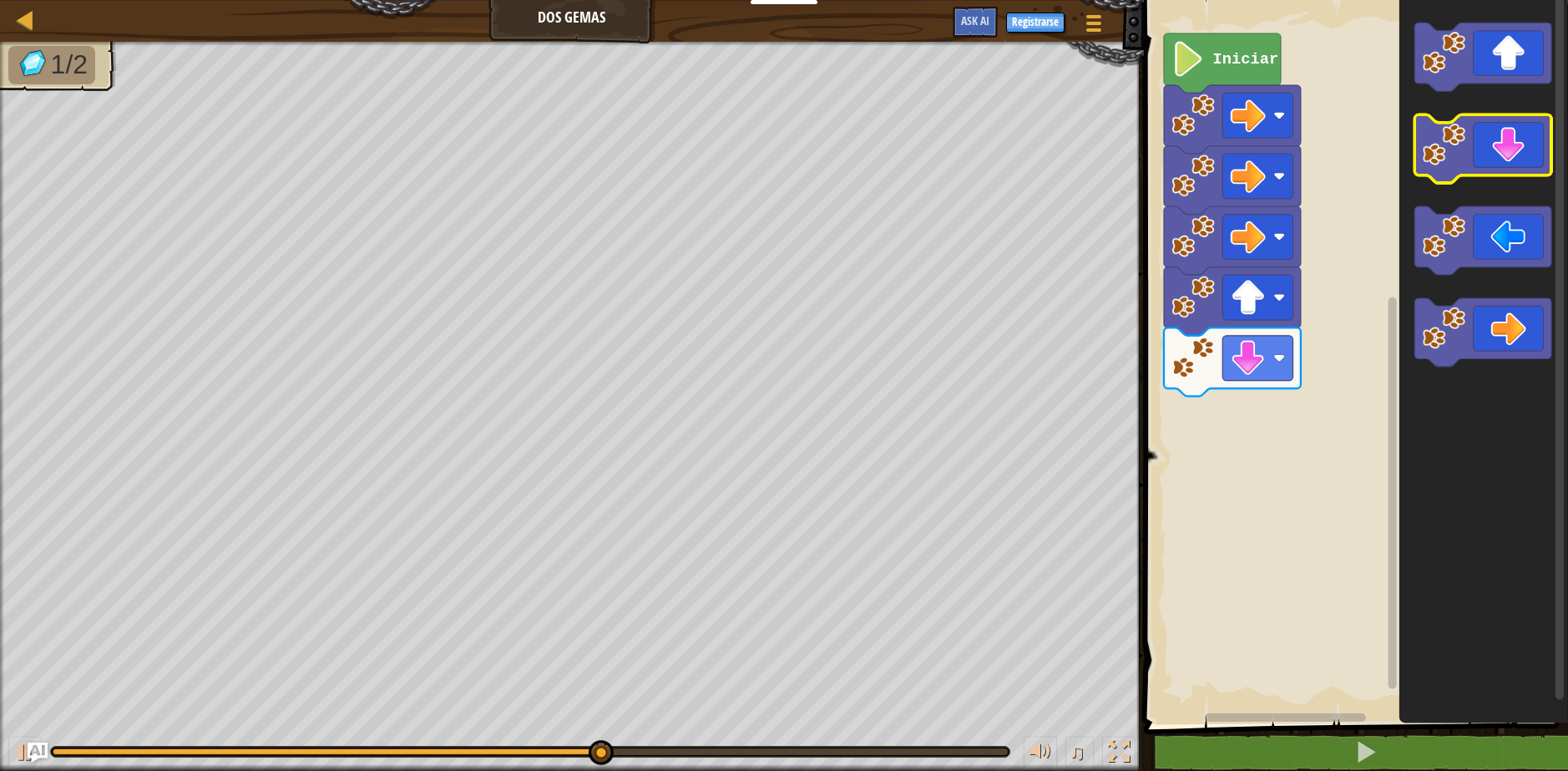
click at [1512, 152] on icon "Espacio de trabajo de Blockly" at bounding box center [1483, 150] width 137 height 69
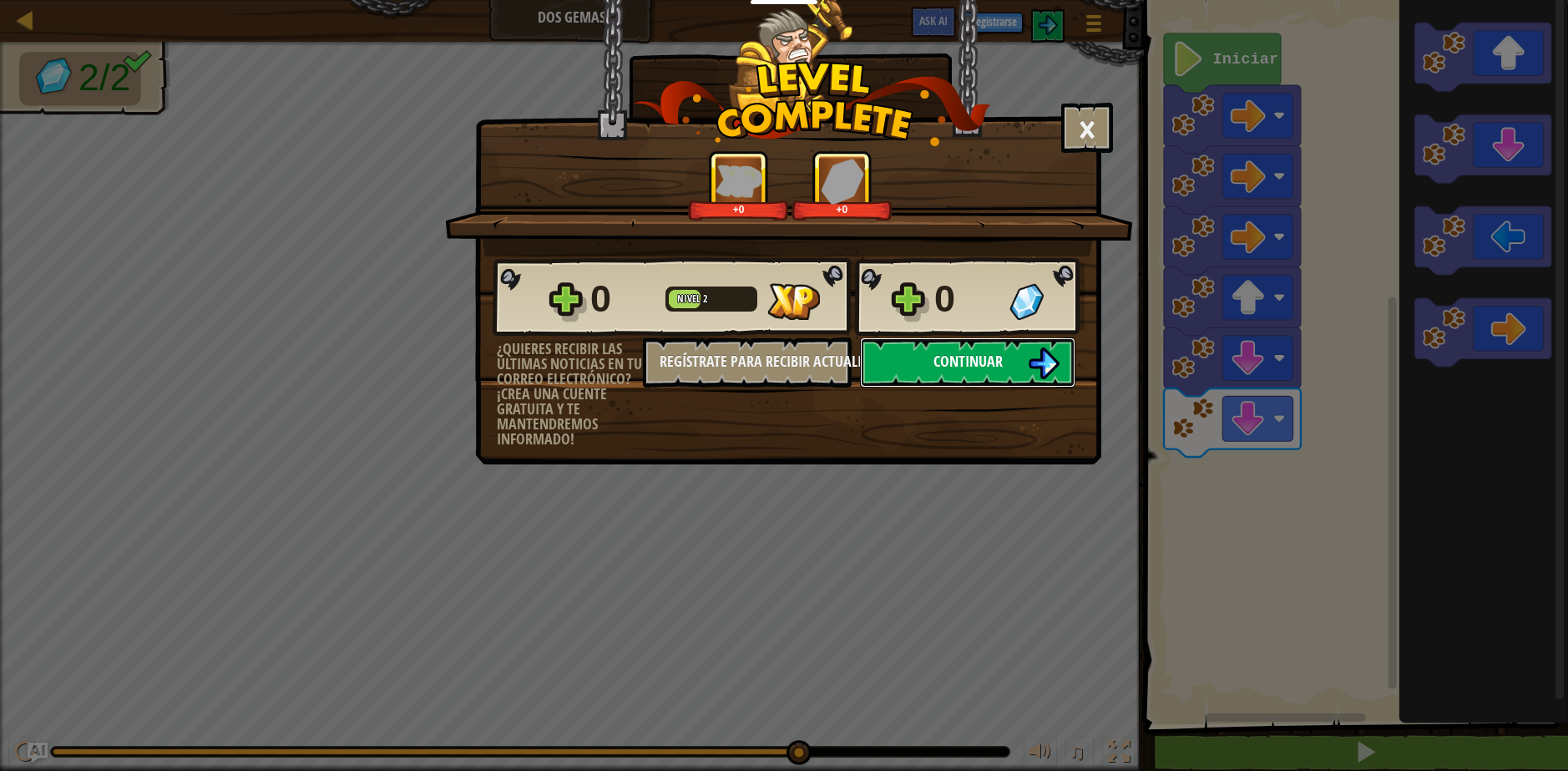
click at [1003, 358] on button "Continuar" at bounding box center [968, 363] width 216 height 50
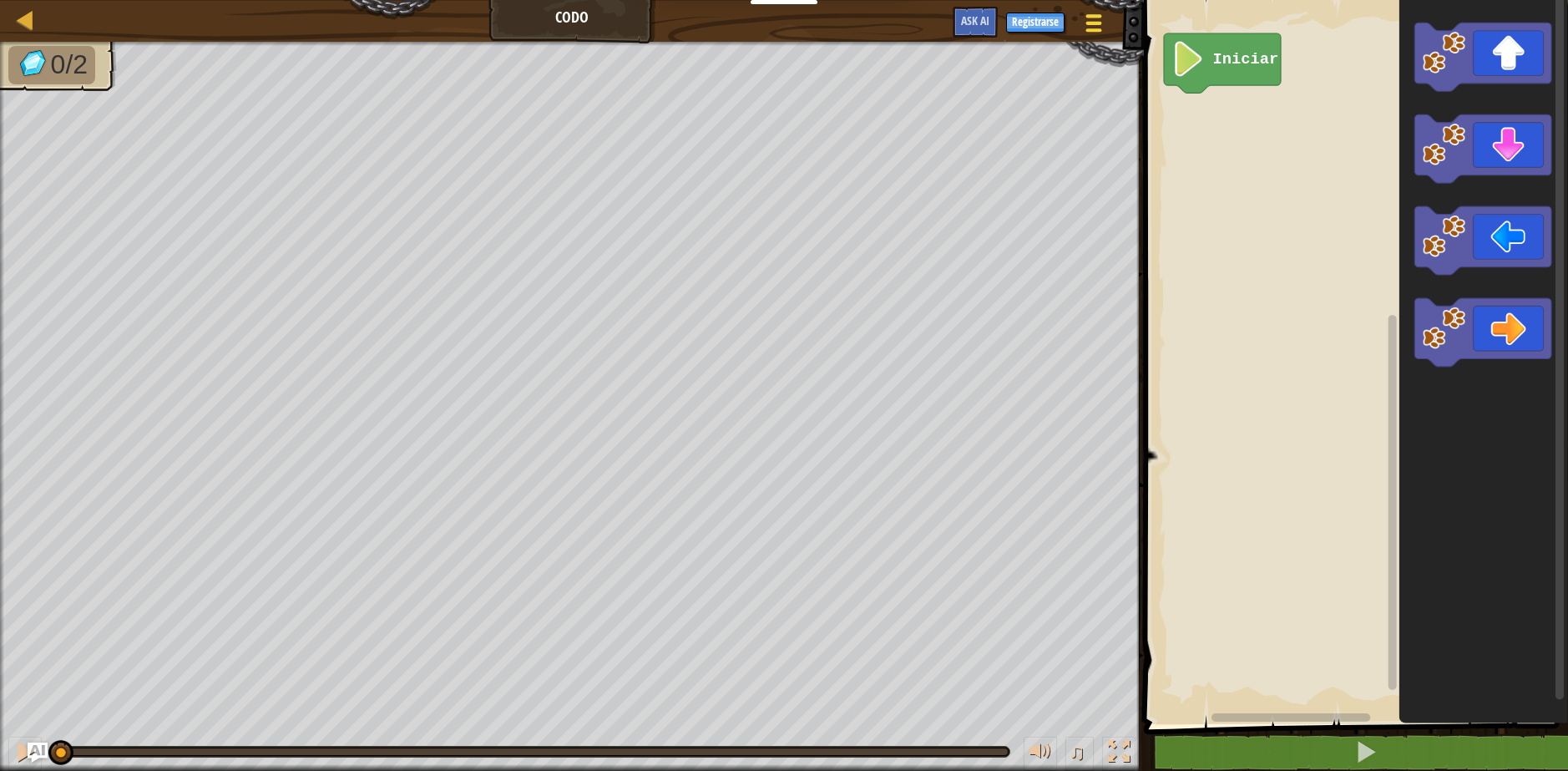
click at [1090, 29] on span at bounding box center [1093, 30] width 16 height 3
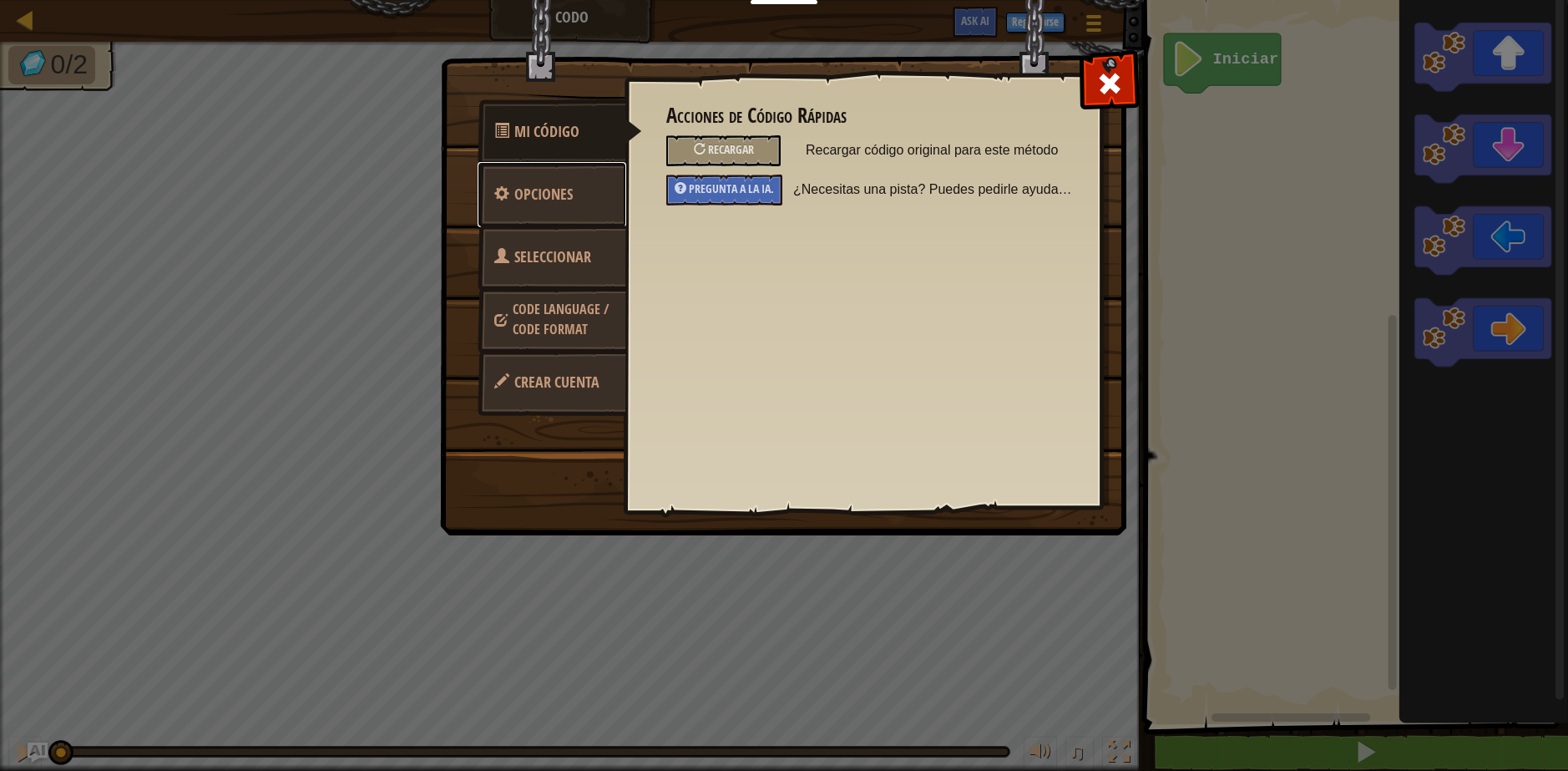
click at [557, 205] on link "Opciones" at bounding box center [551, 194] width 149 height 65
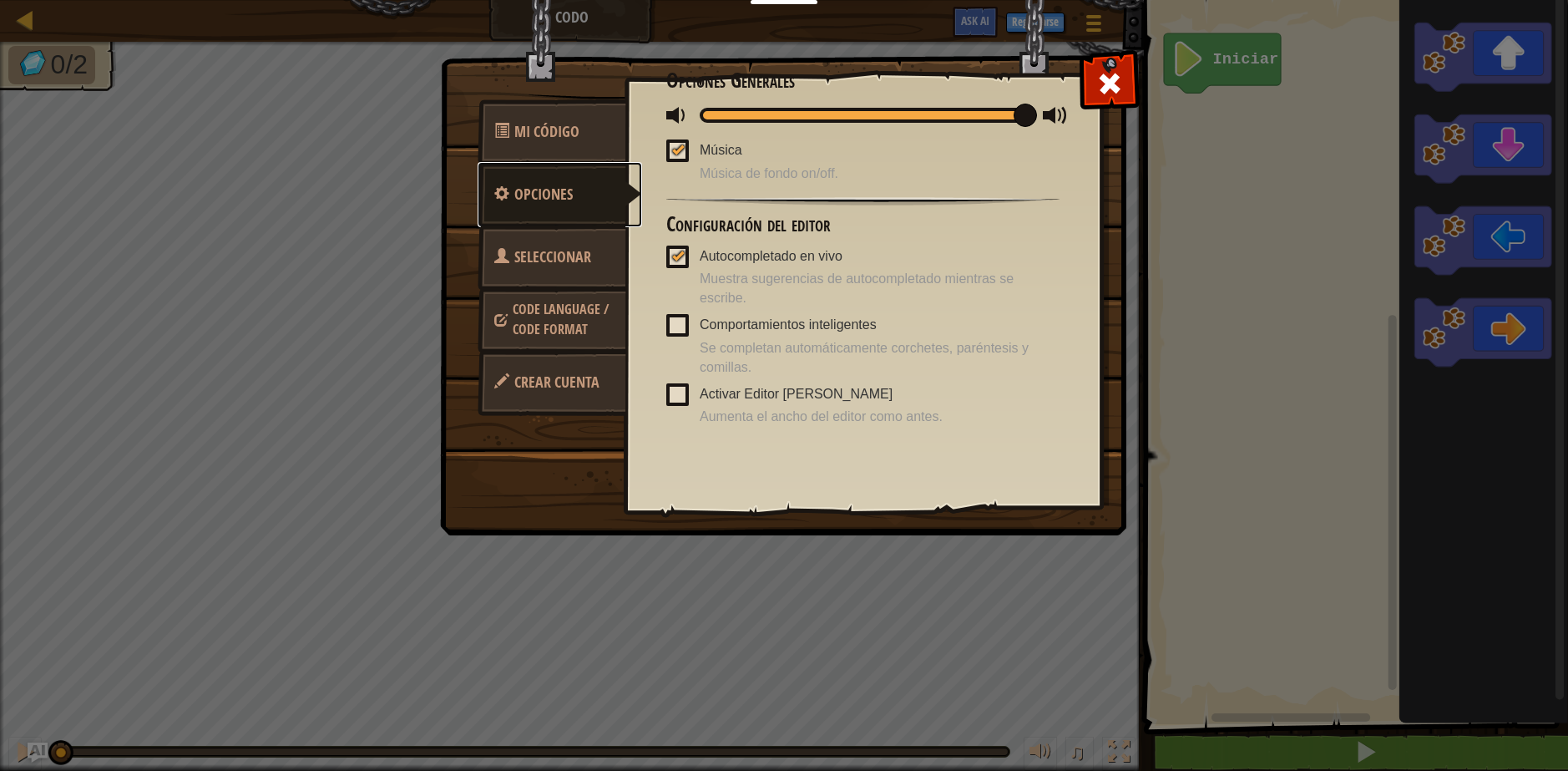
scroll to position [40, 0]
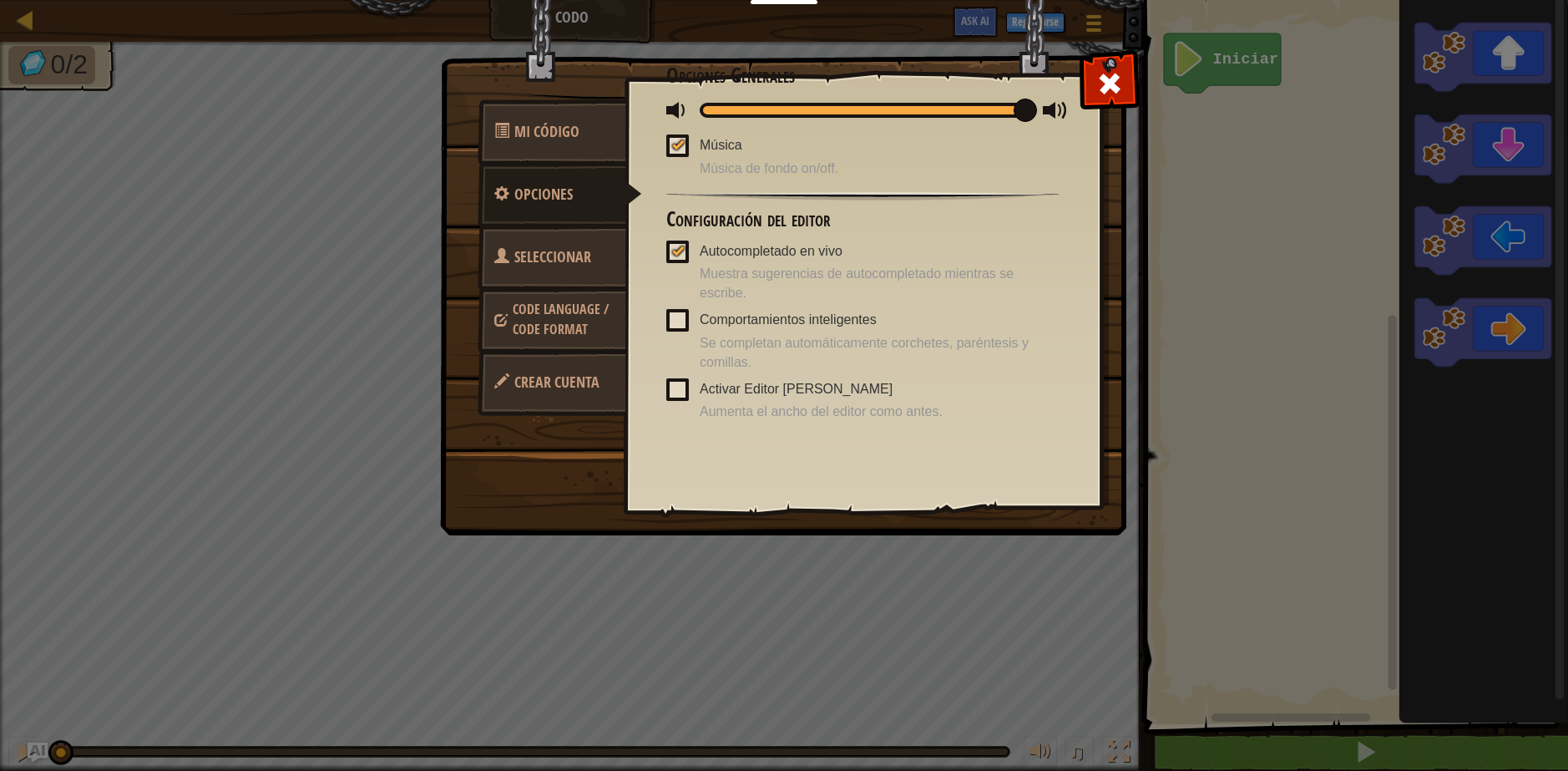
click at [590, 333] on link "Code Language / Code Format" at bounding box center [551, 318] width 149 height 64
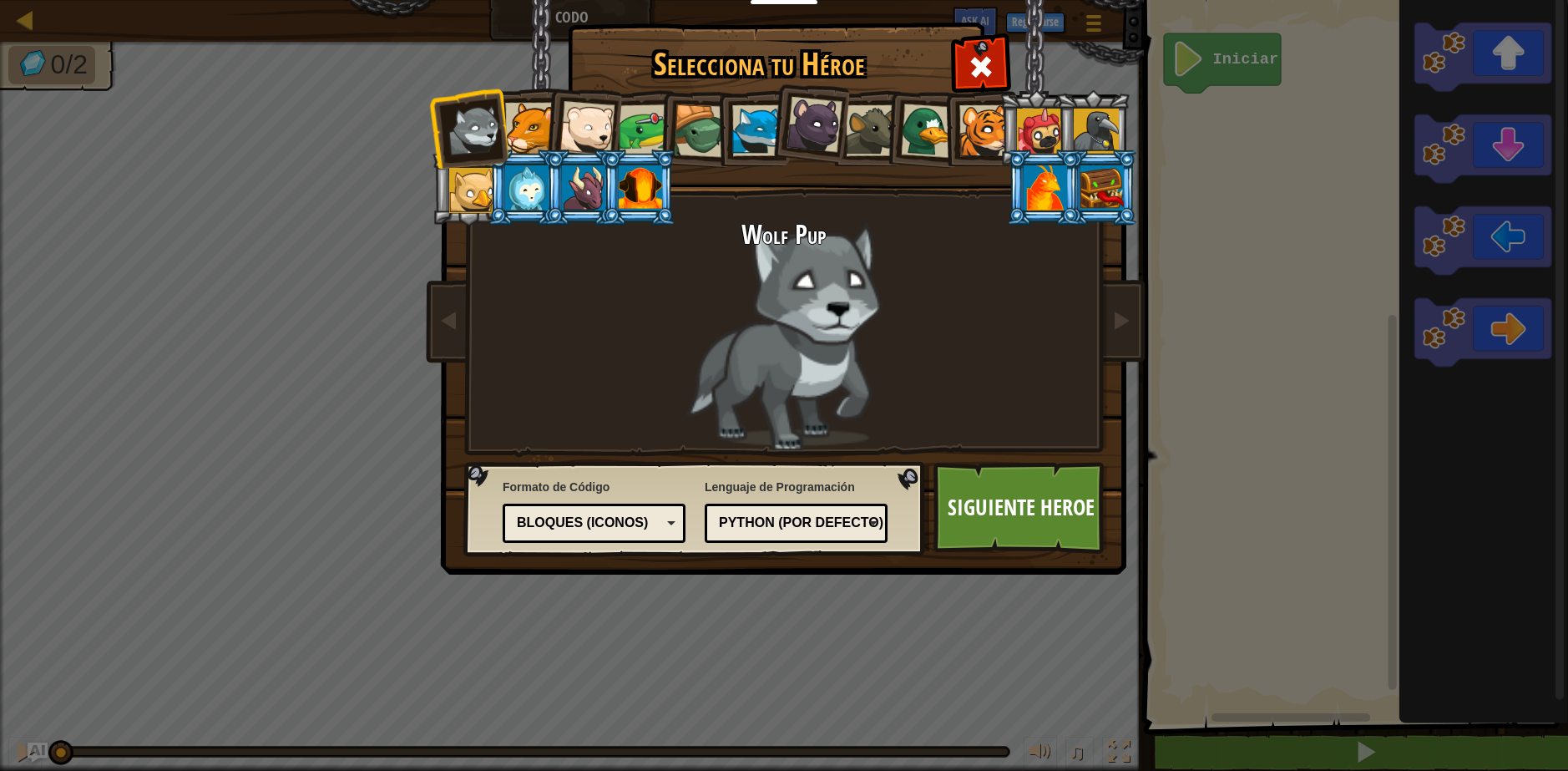
click at [615, 530] on div "Bloques (iconos)" at bounding box center [589, 524] width 144 height 19
click at [1018, 503] on link "Siguiente Heroe" at bounding box center [1020, 508] width 175 height 92
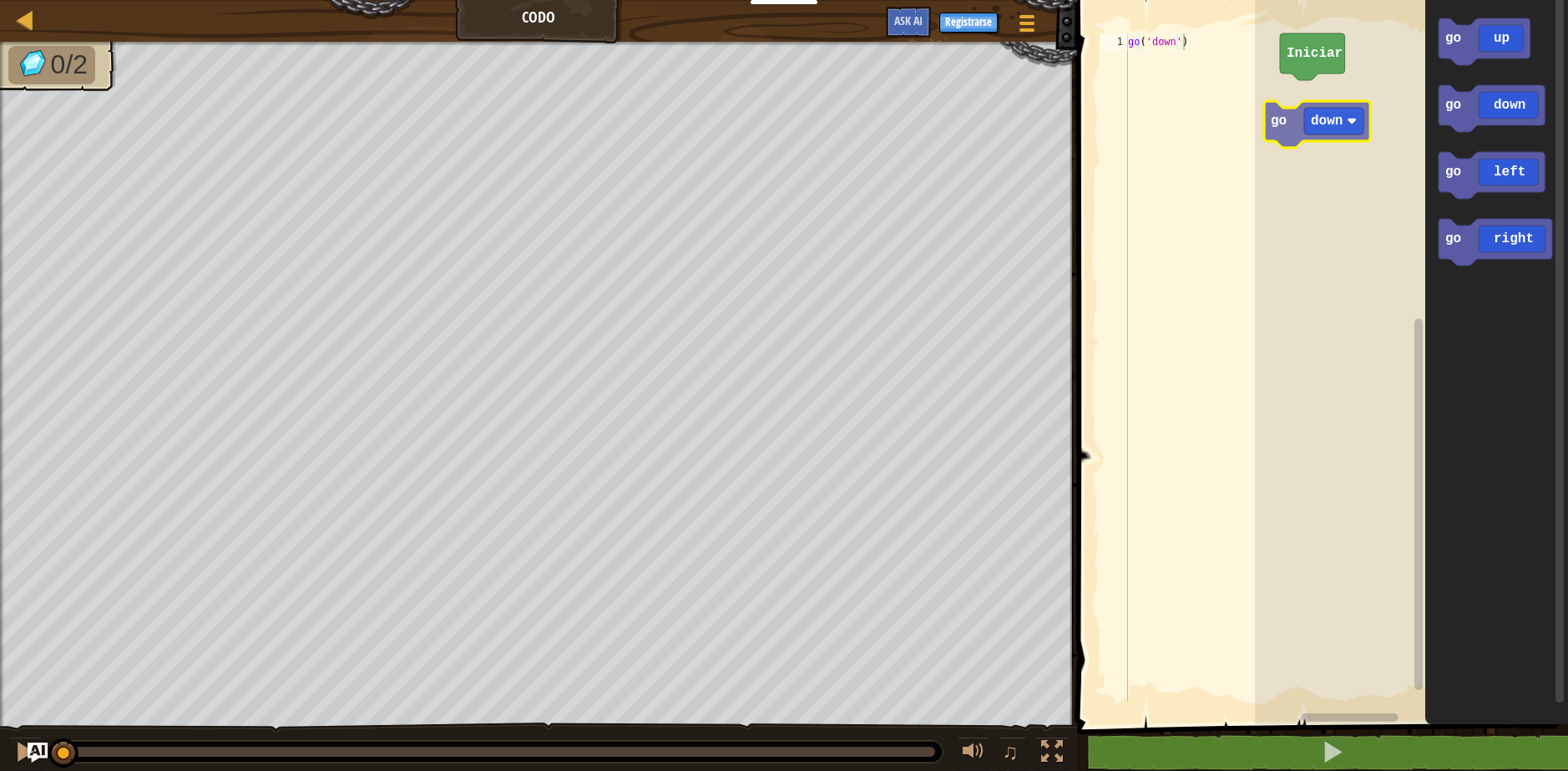
click at [1308, 135] on div "Iniciar go up go down go left go right go down" at bounding box center [1411, 358] width 313 height 733
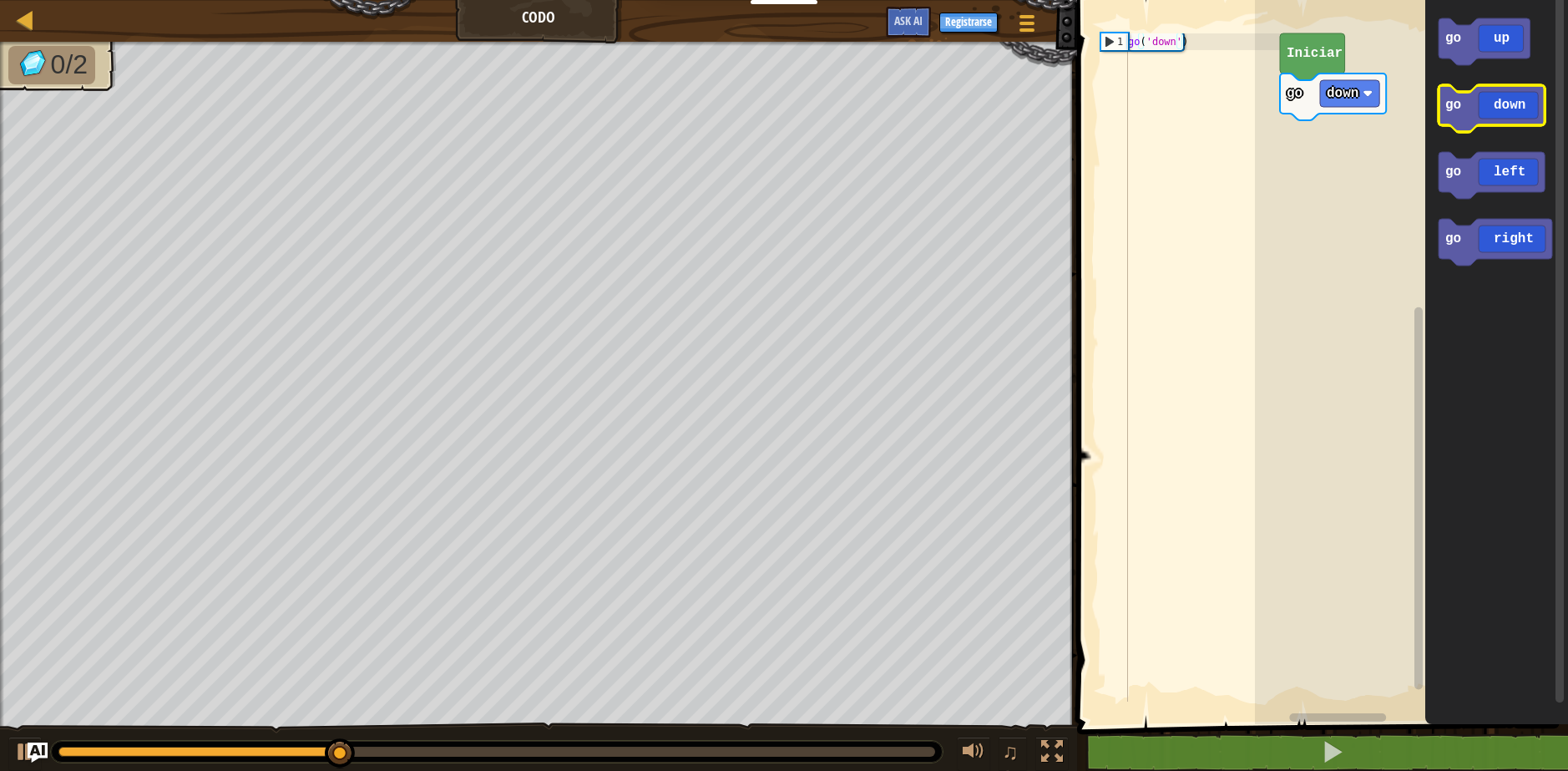
click at [1313, 144] on div "go down Iniciar go up go down go left go right" at bounding box center [1411, 358] width 313 height 733
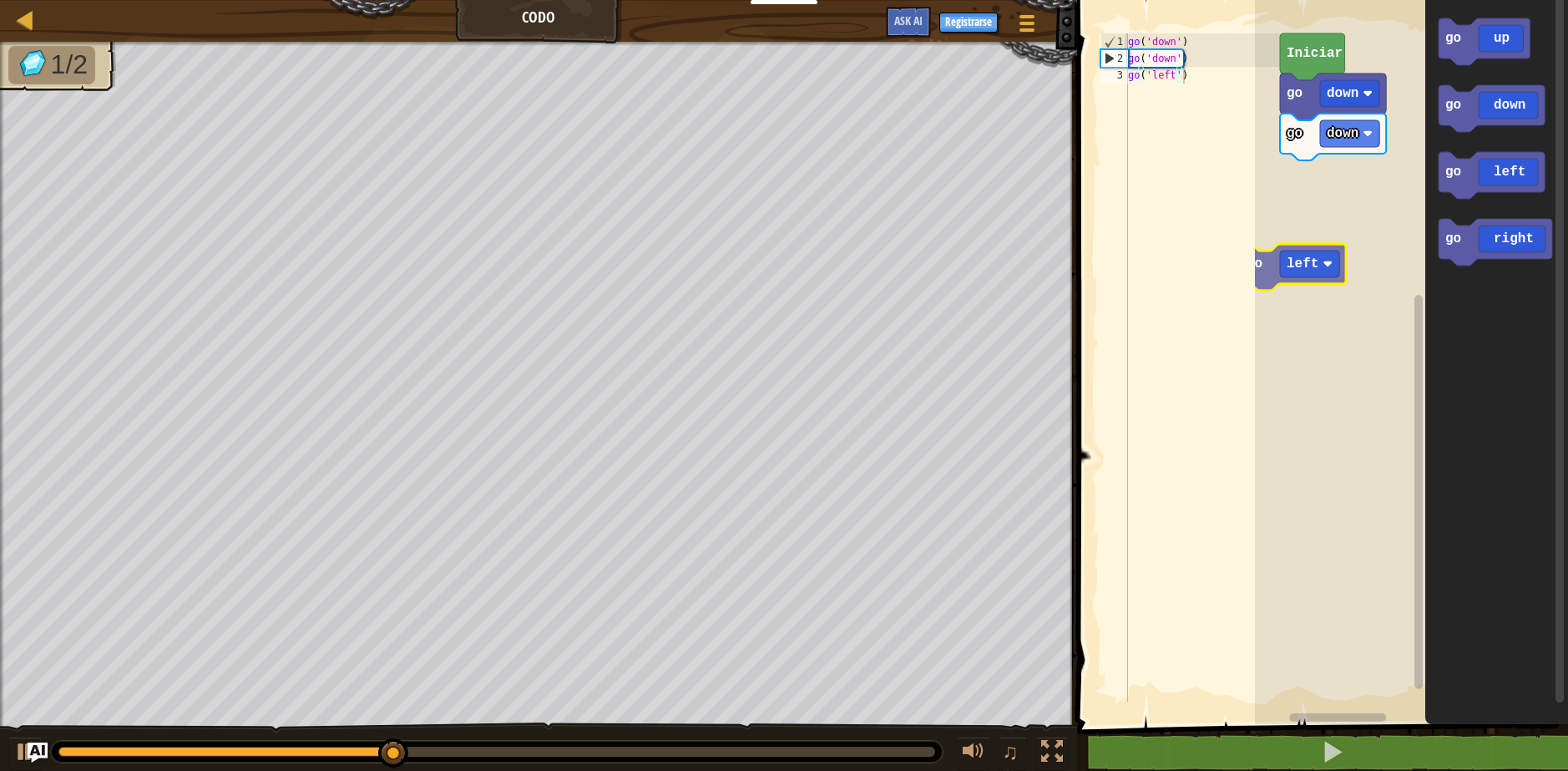
click at [1264, 245] on div "go down go down Iniciar go up go down go left go right go left" at bounding box center [1411, 358] width 313 height 733
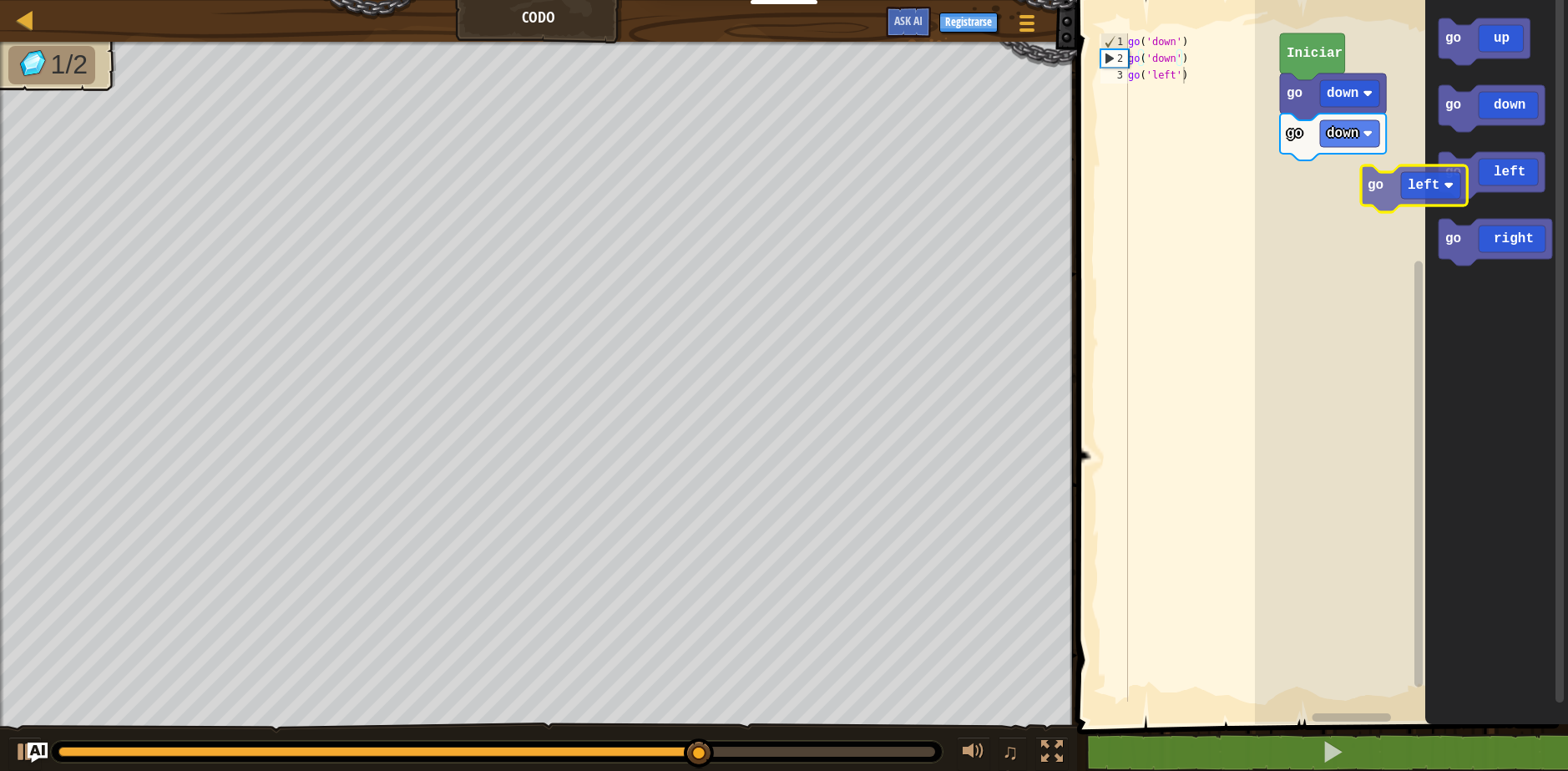
click at [1335, 199] on div "go down go down Iniciar go up go down go left go right go left" at bounding box center [1411, 358] width 313 height 733
